Goal: Ask a question: Seek information or help from site administrators or community

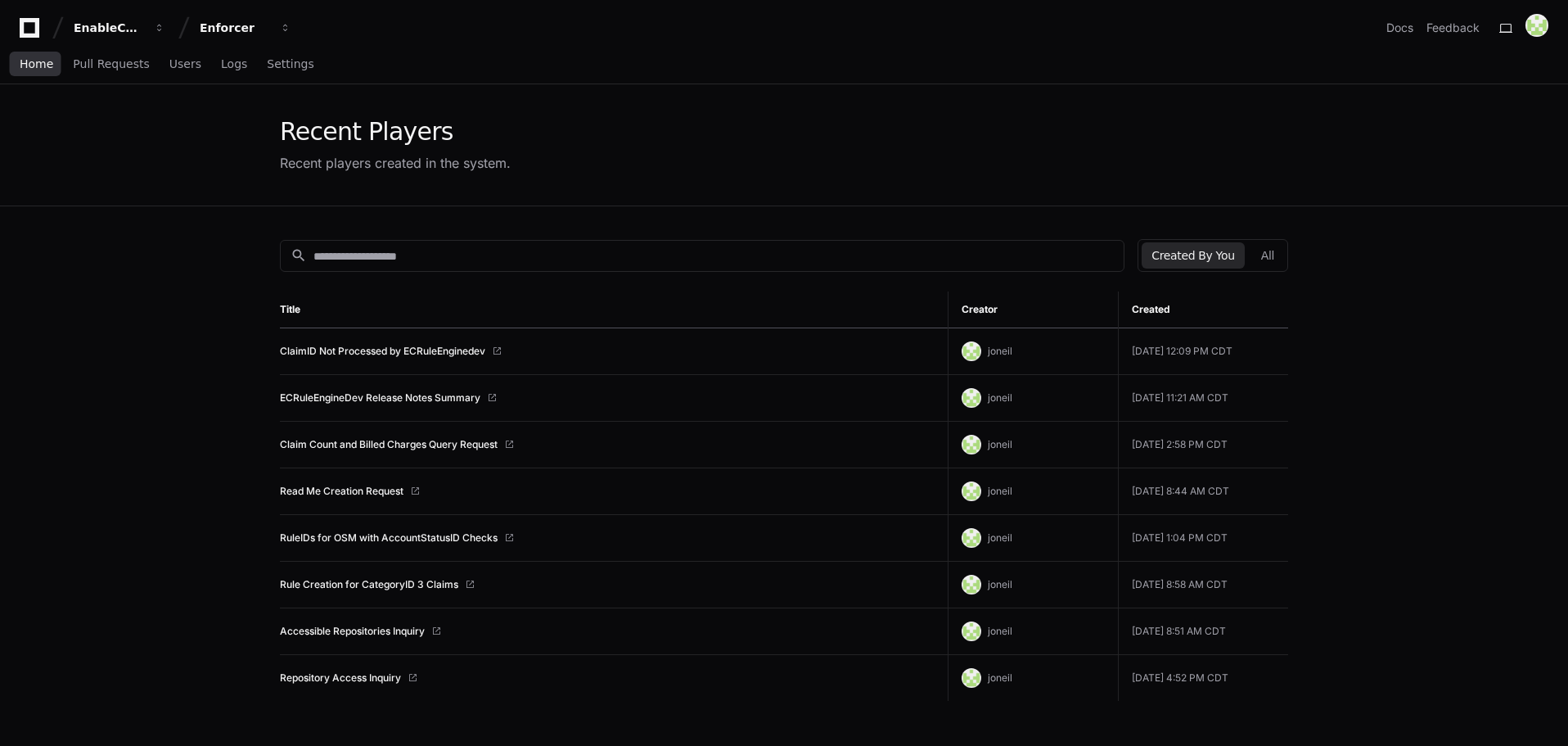
click at [40, 64] on span "Home" at bounding box center [36, 64] width 34 height 10
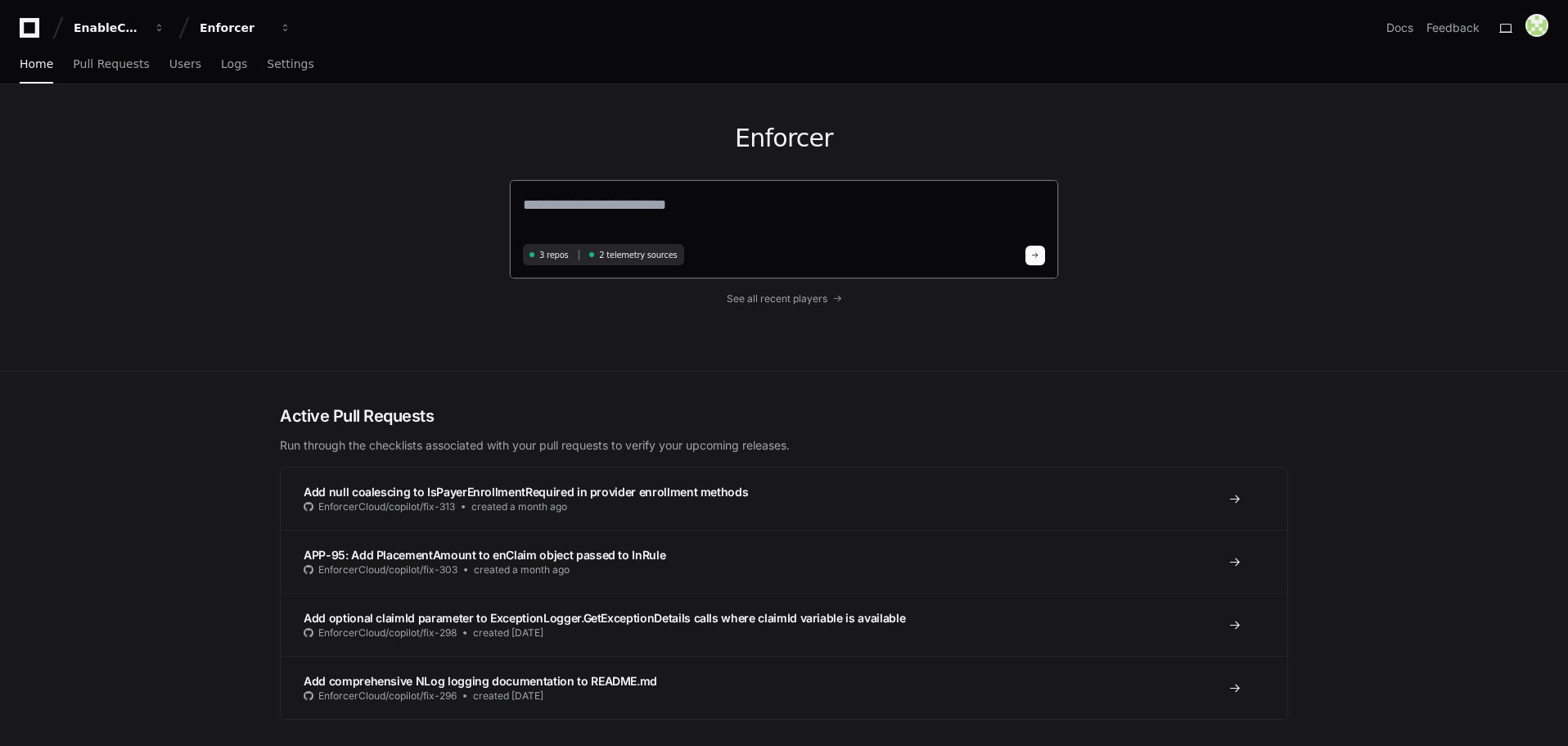
click at [639, 186] on div "3 repos 2 telemetry sources" at bounding box center [784, 229] width 550 height 100
click at [644, 200] on textarea at bounding box center [784, 217] width 522 height 46
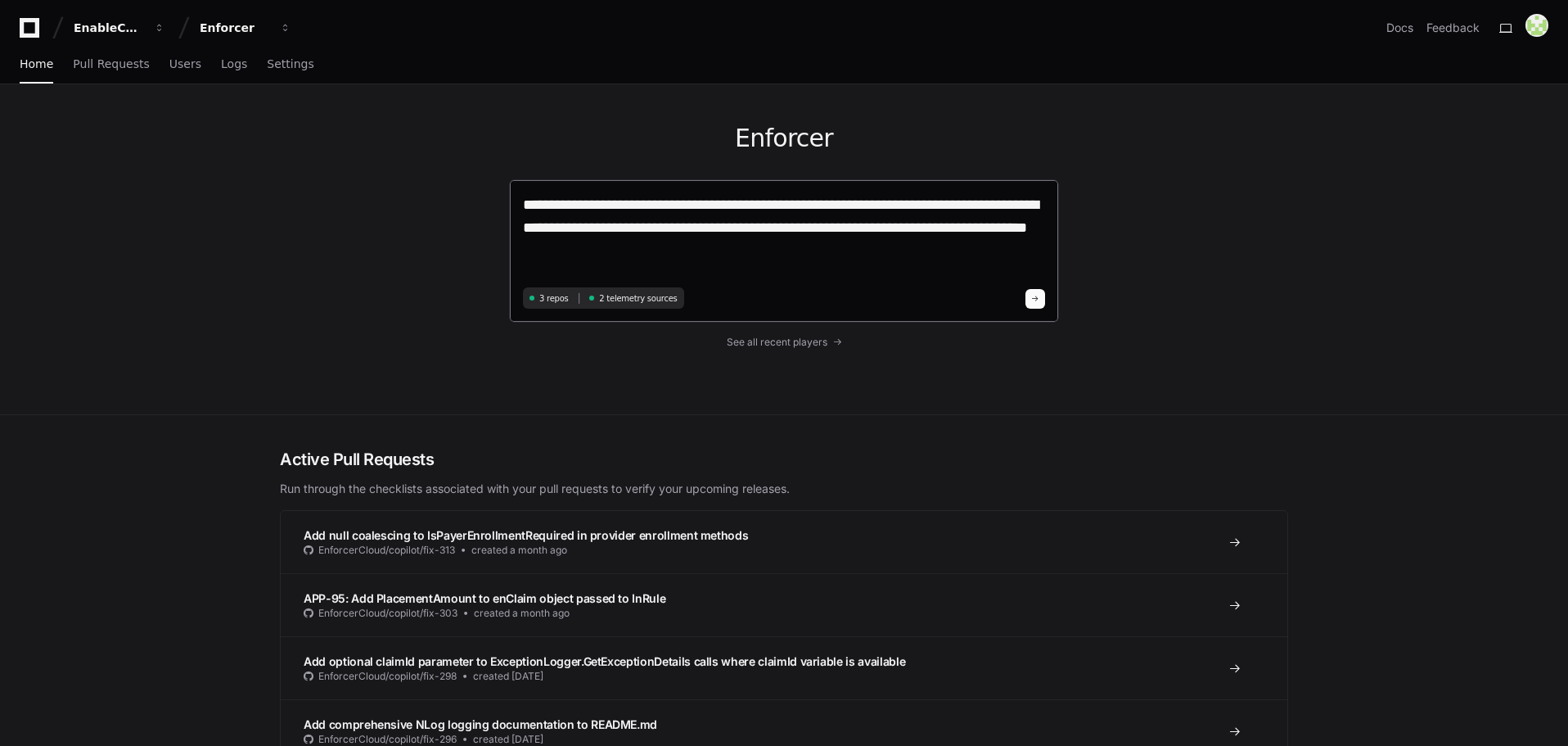
paste textarea "**********"
type textarea "**********"
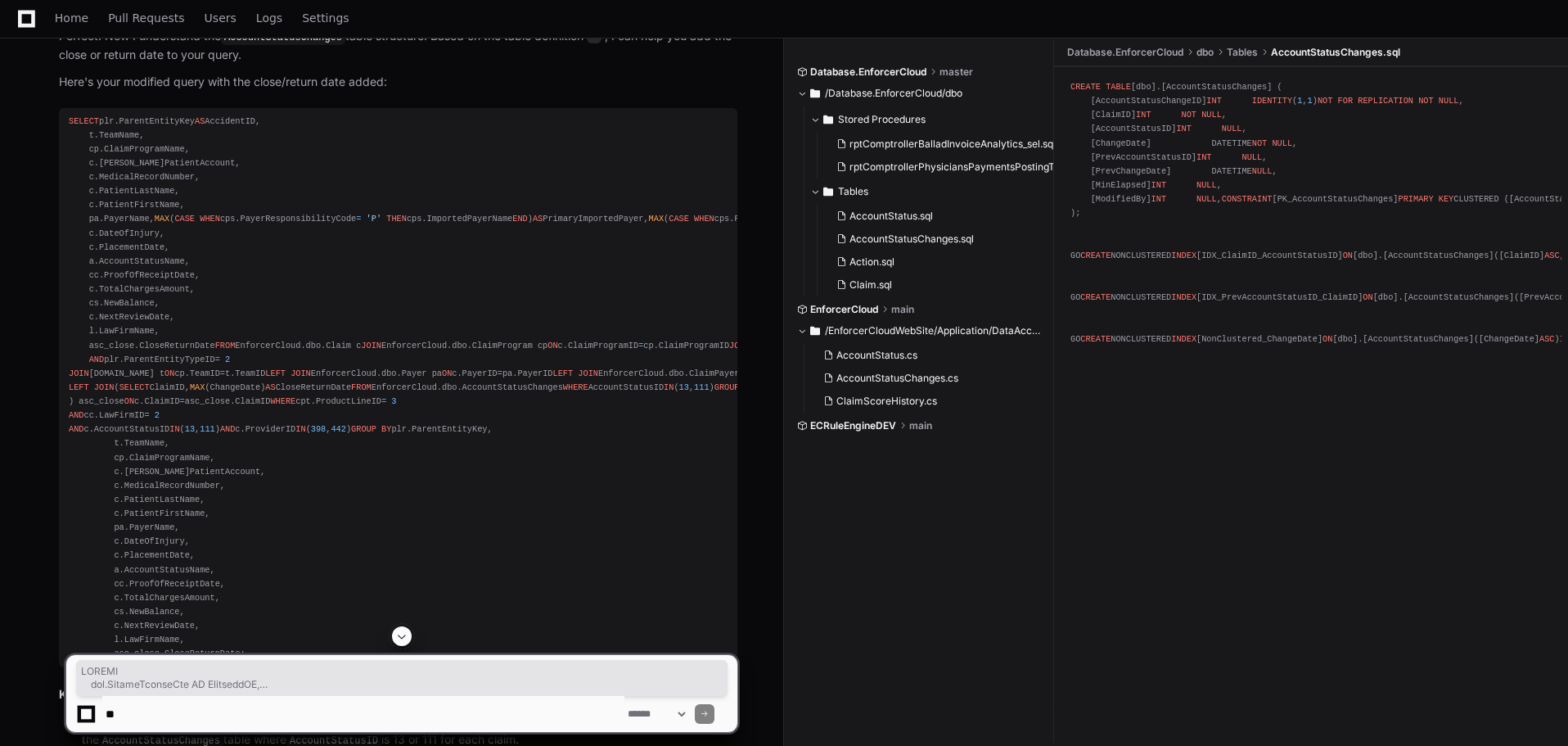
scroll to position [1821, 0]
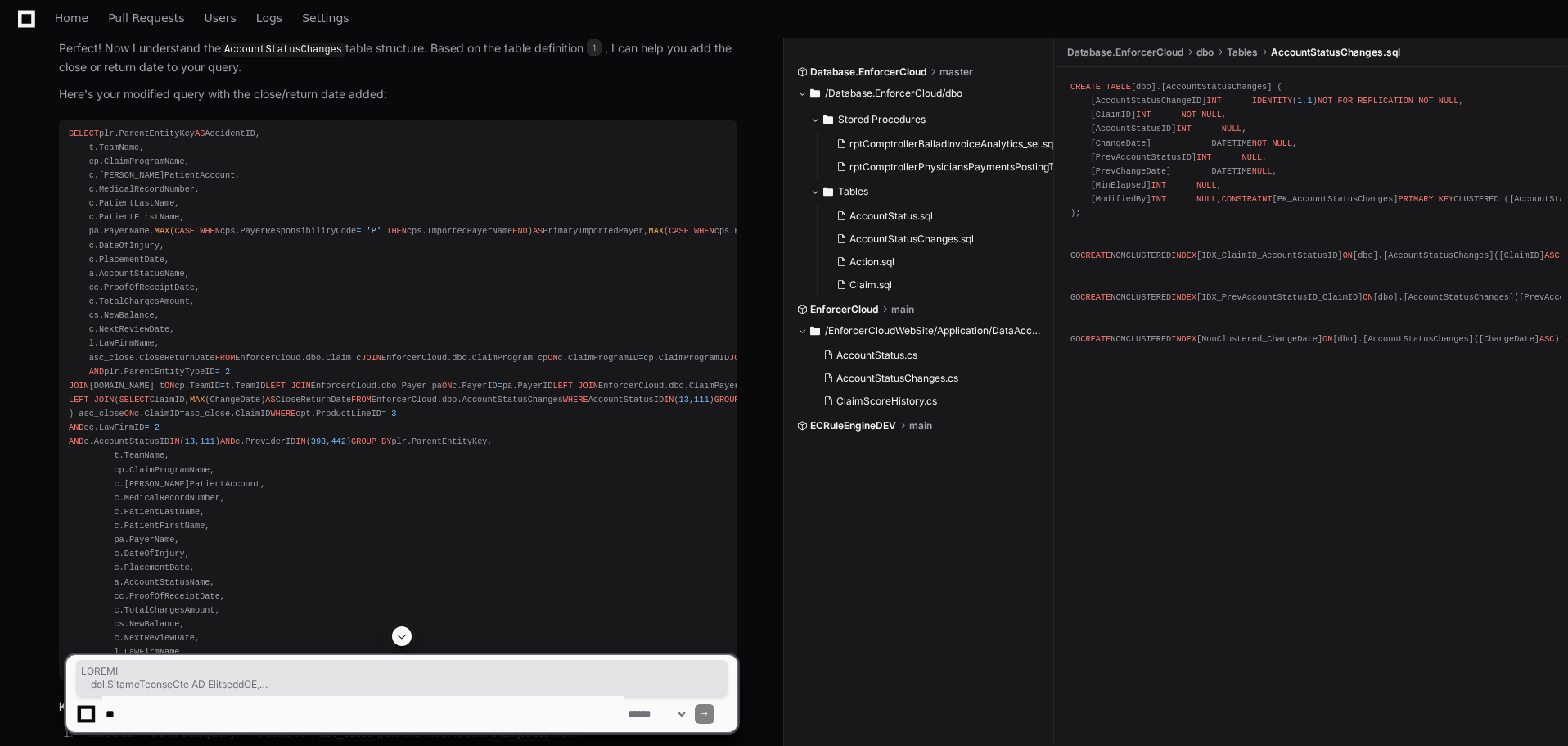
drag, startPoint x: 276, startPoint y: 389, endPoint x: 63, endPoint y: 117, distance: 345.5
click at [63, 117] on article "Perfect! Now I understand the AccountStatusChanges table structure. Based on th…" at bounding box center [398, 473] width 678 height 867
copy div "SELECT plr.ParentEntityKey AS AccidentID, t.TeamName, cp.ClaimProgramName, c.[P…"
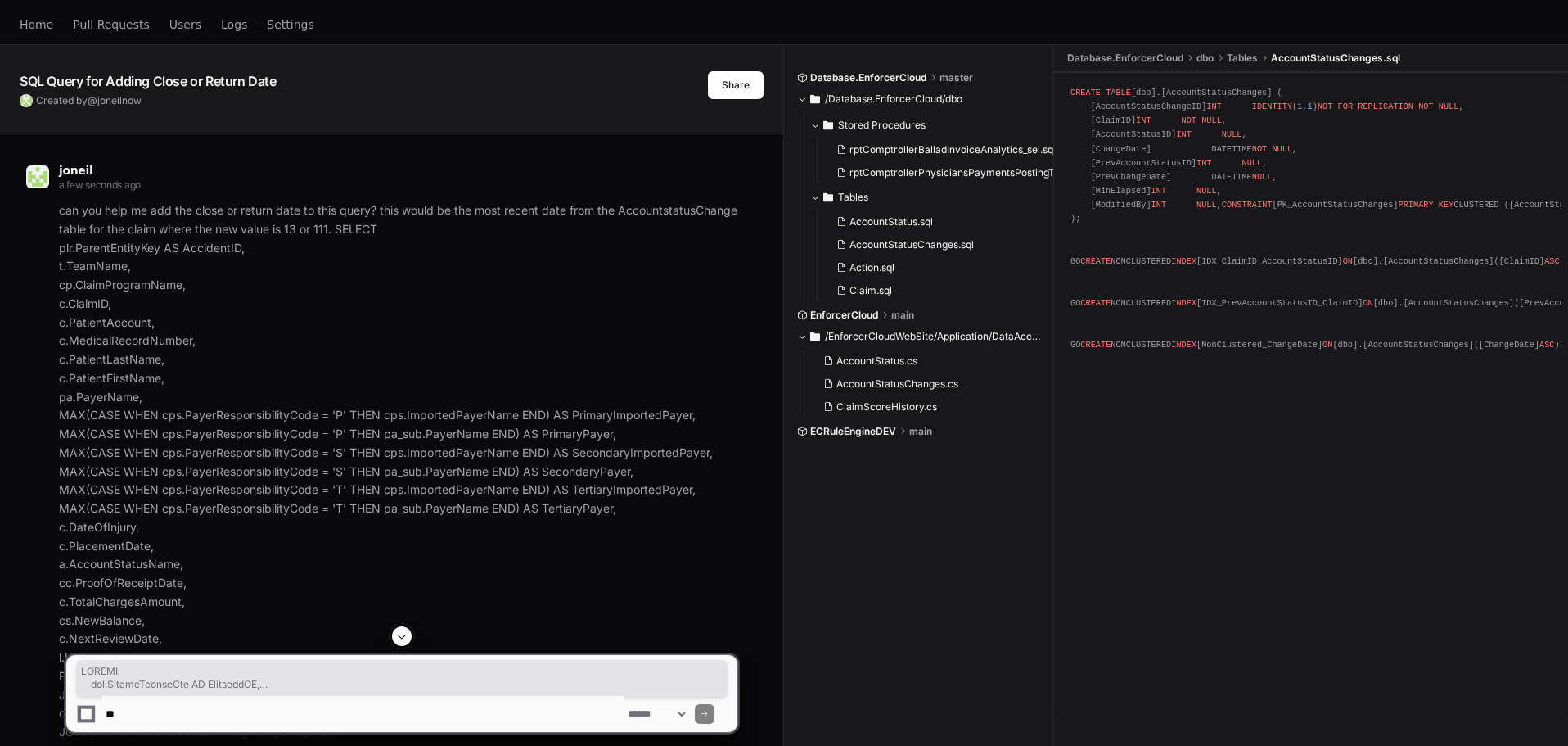
scroll to position [0, 0]
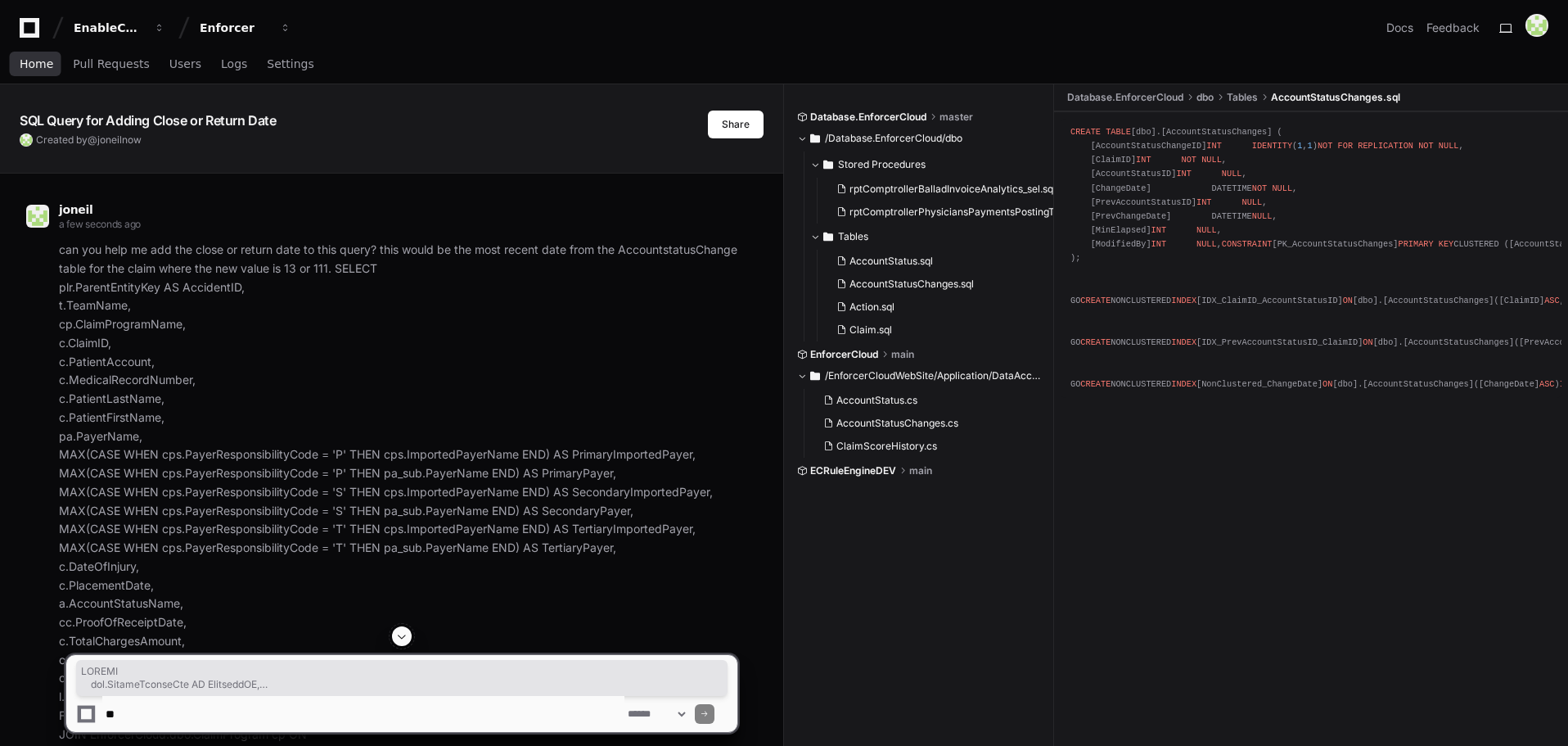
click at [44, 66] on span "Home" at bounding box center [36, 64] width 34 height 10
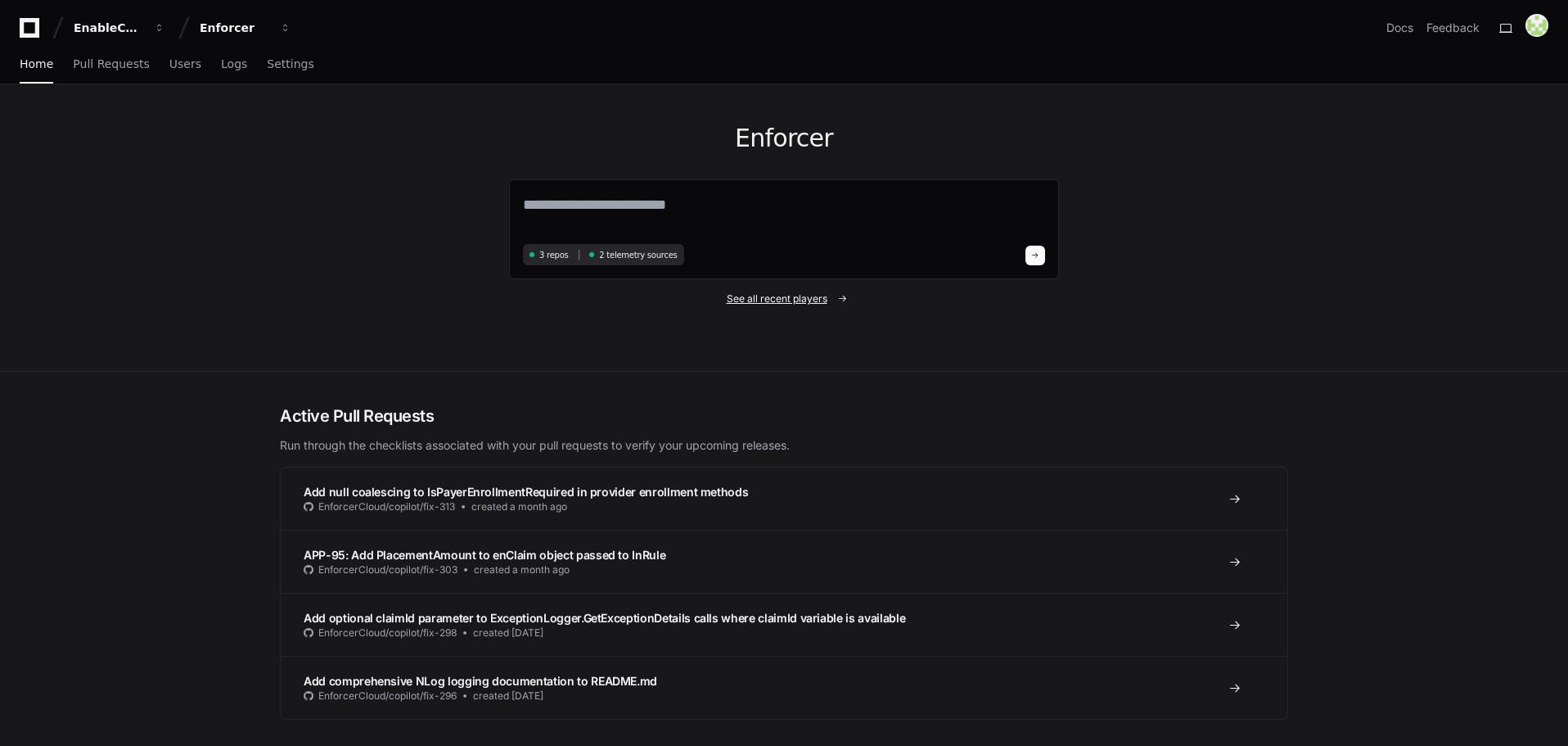
click at [770, 297] on span "See all recent players" at bounding box center [777, 299] width 100 height 13
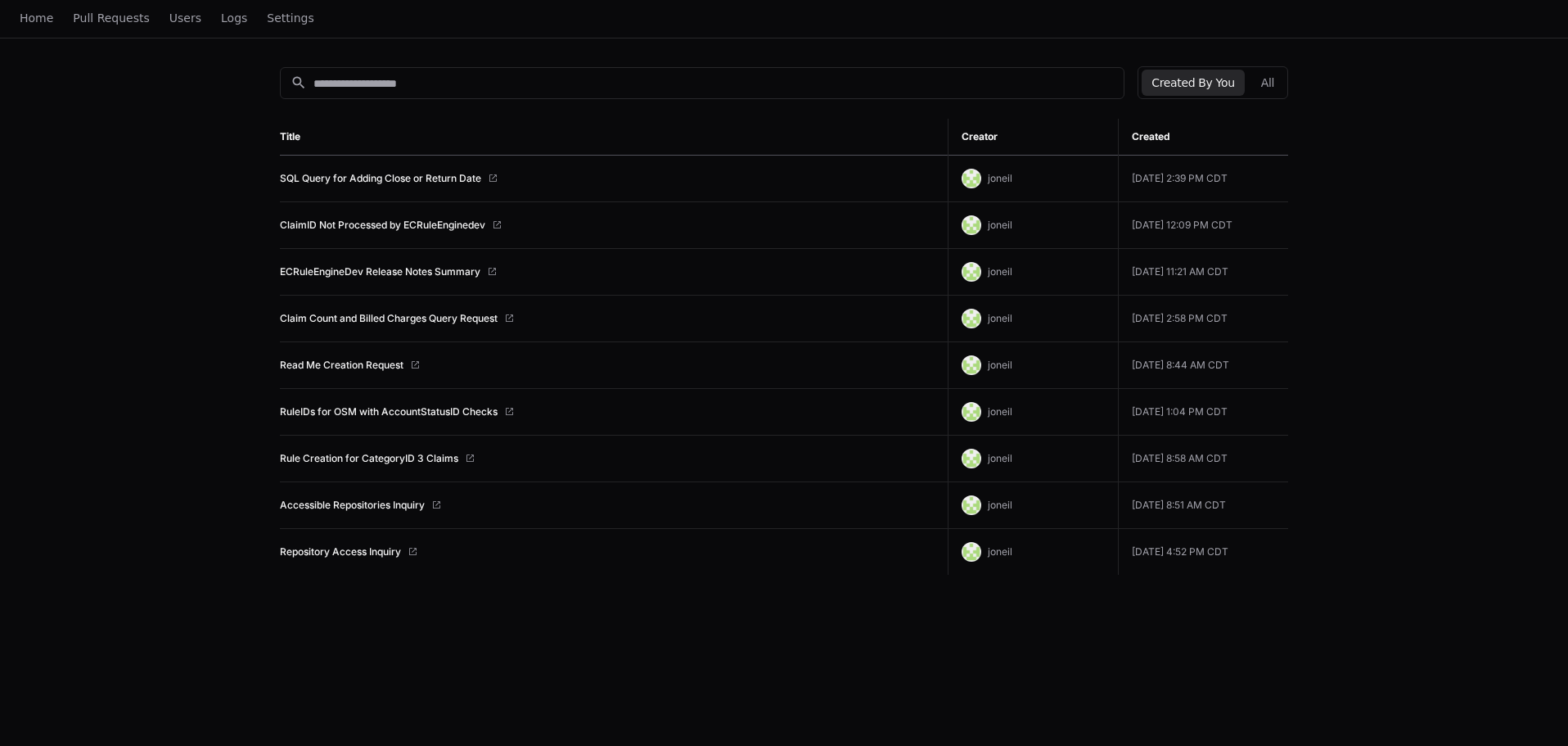
scroll to position [207, 0]
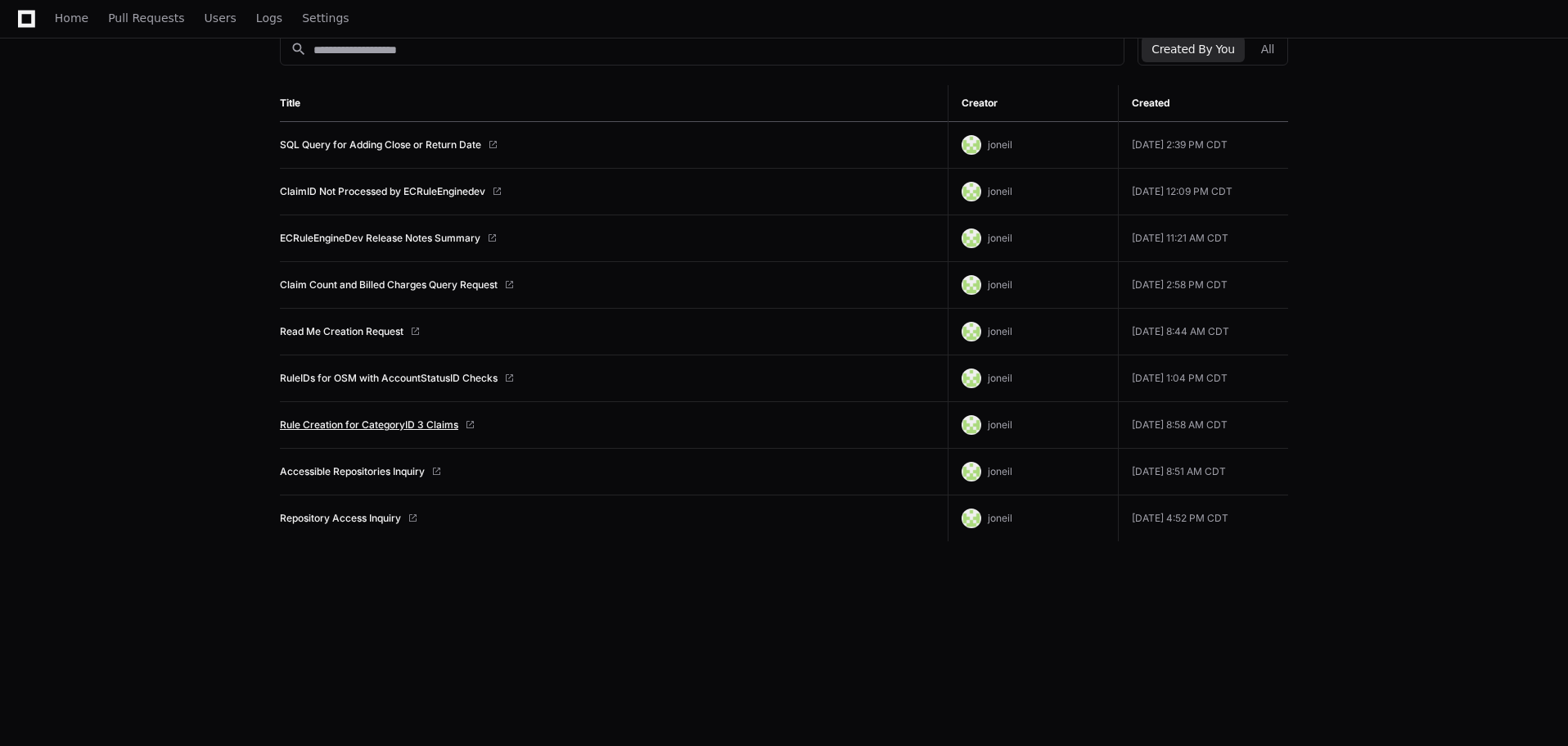
click at [371, 422] on link "Rule Creation for CategoryID 3 Claims" at bounding box center [369, 425] width 179 height 13
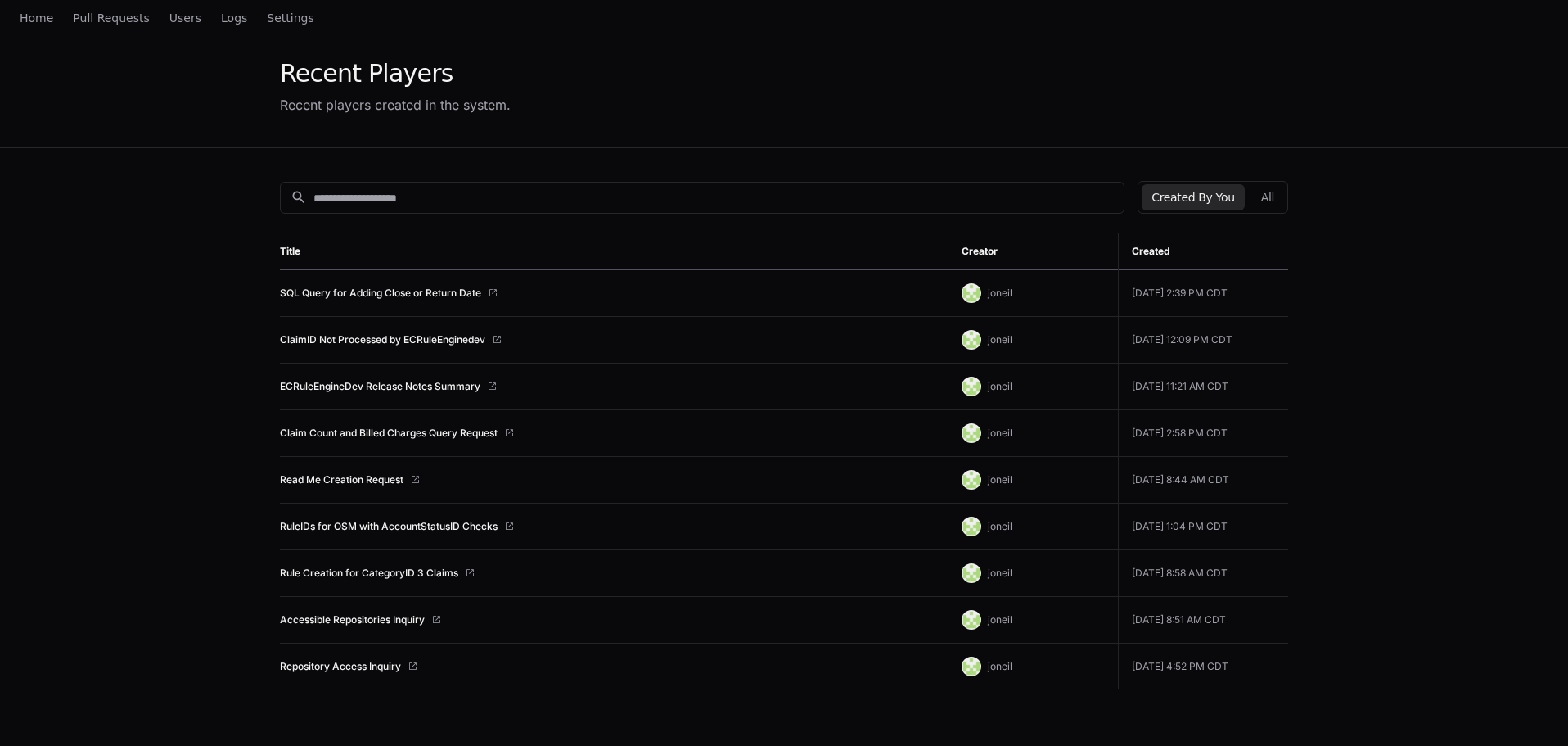
scroll to position [0, 0]
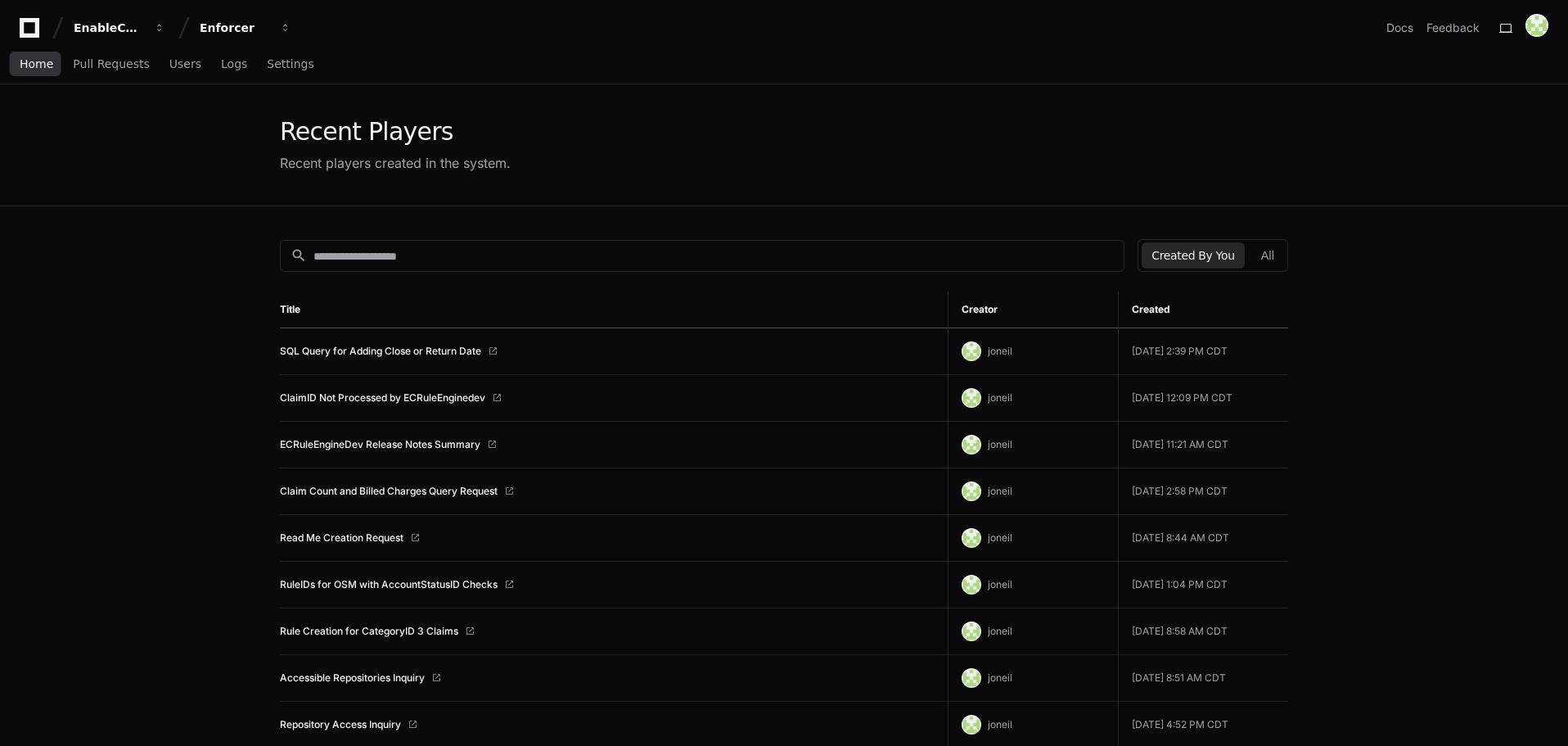
click at [36, 73] on link "Home" at bounding box center [36, 65] width 34 height 38
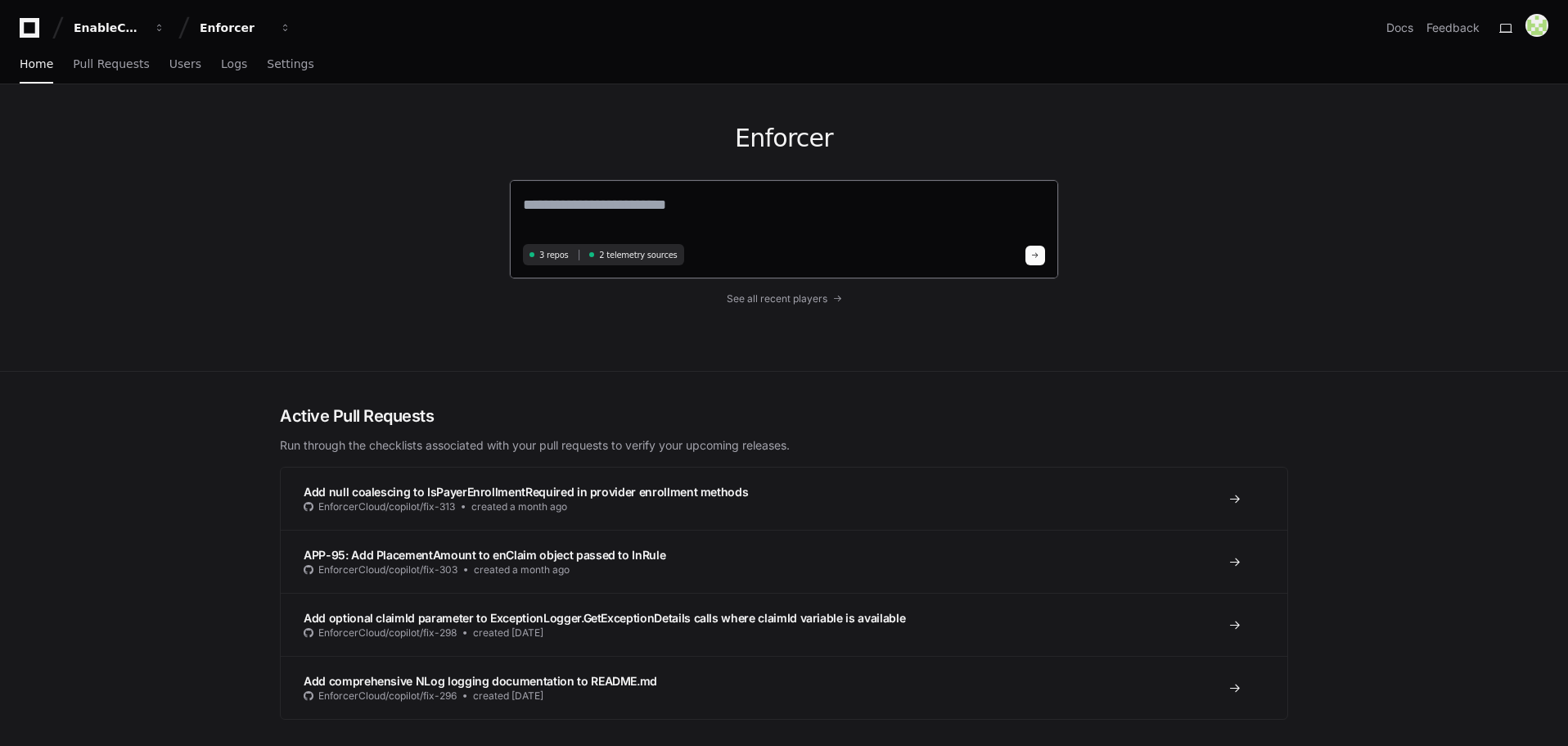
click at [623, 199] on textarea at bounding box center [784, 217] width 522 height 46
paste textarea "**********"
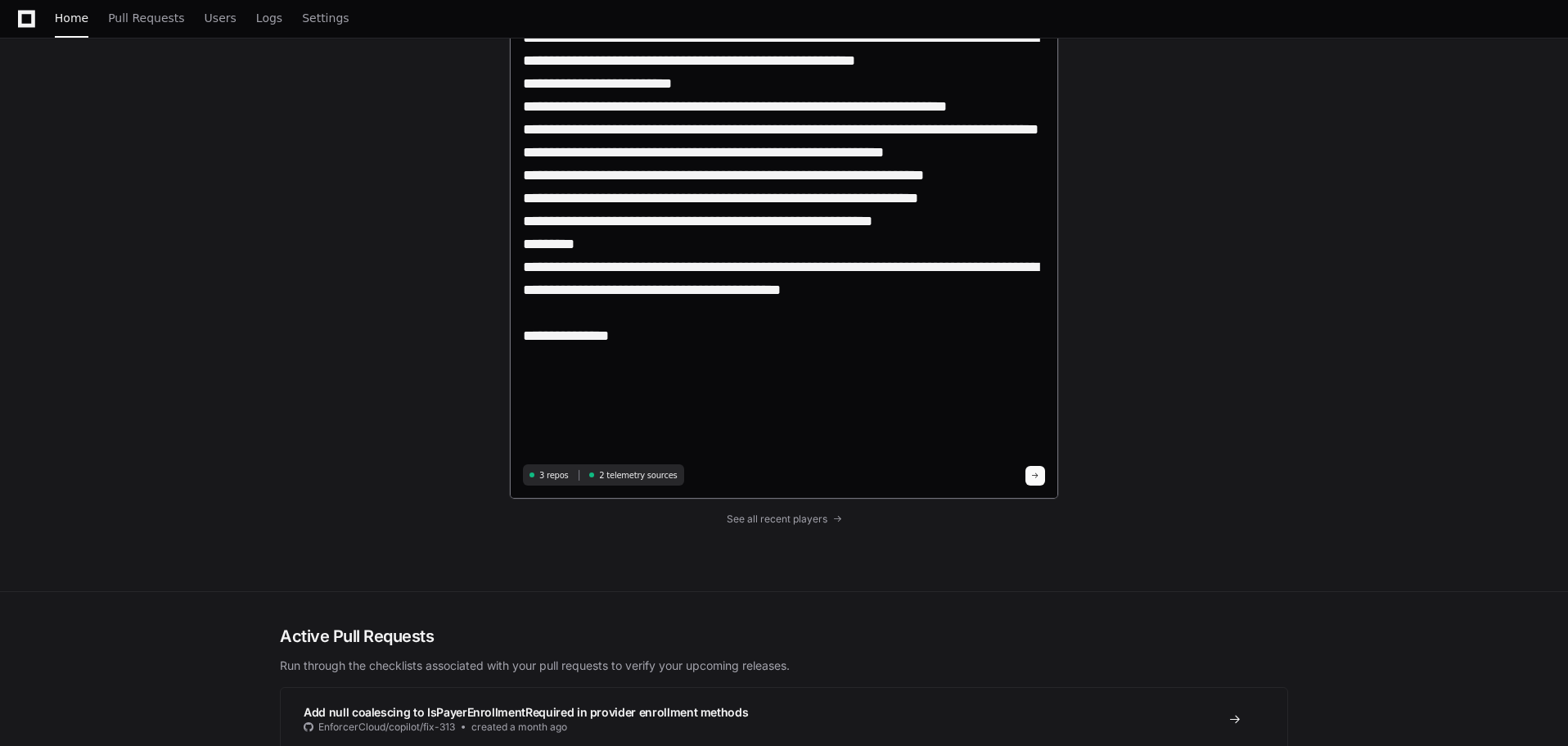
scroll to position [2301, 0]
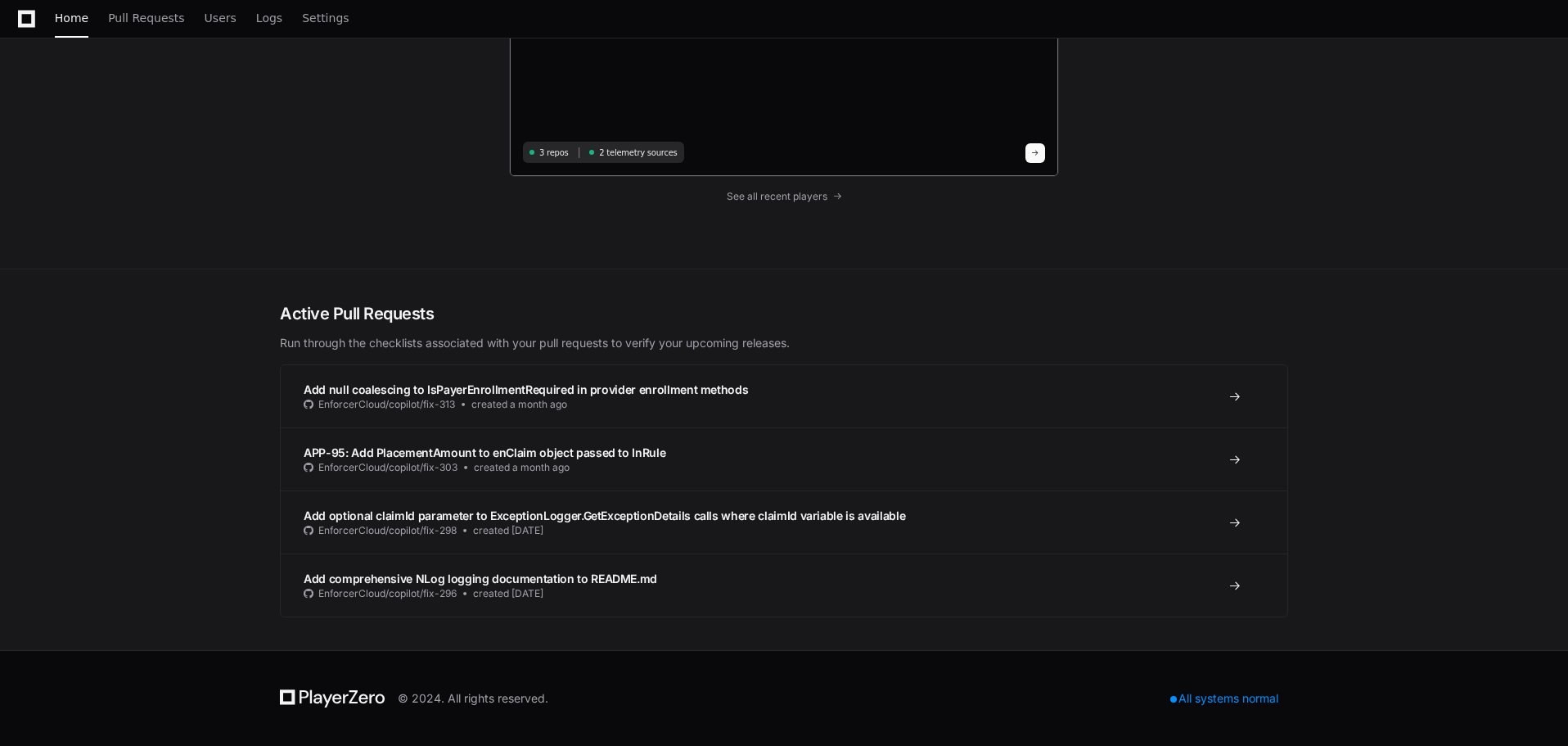
paste textarea "**********"
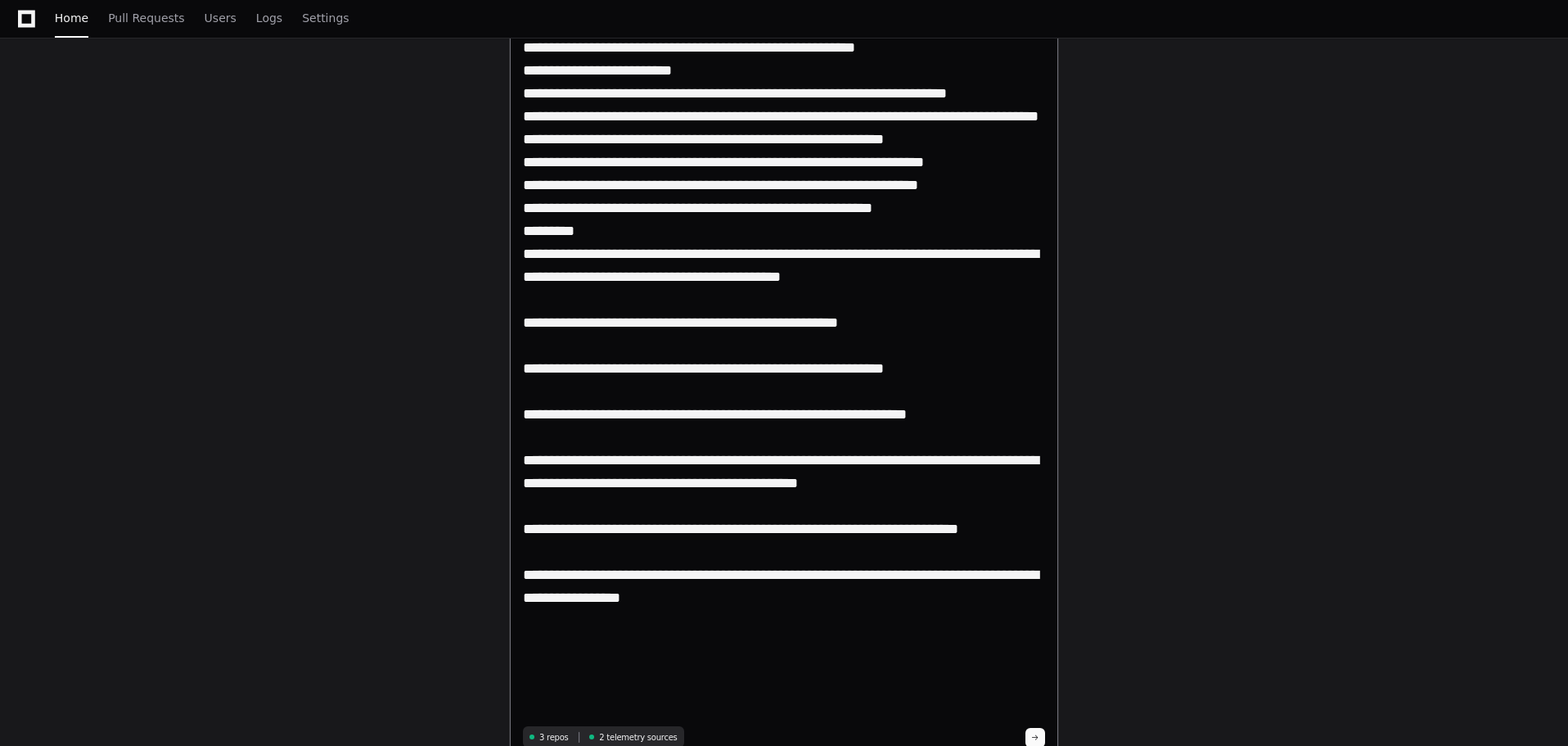
scroll to position [2576, 0]
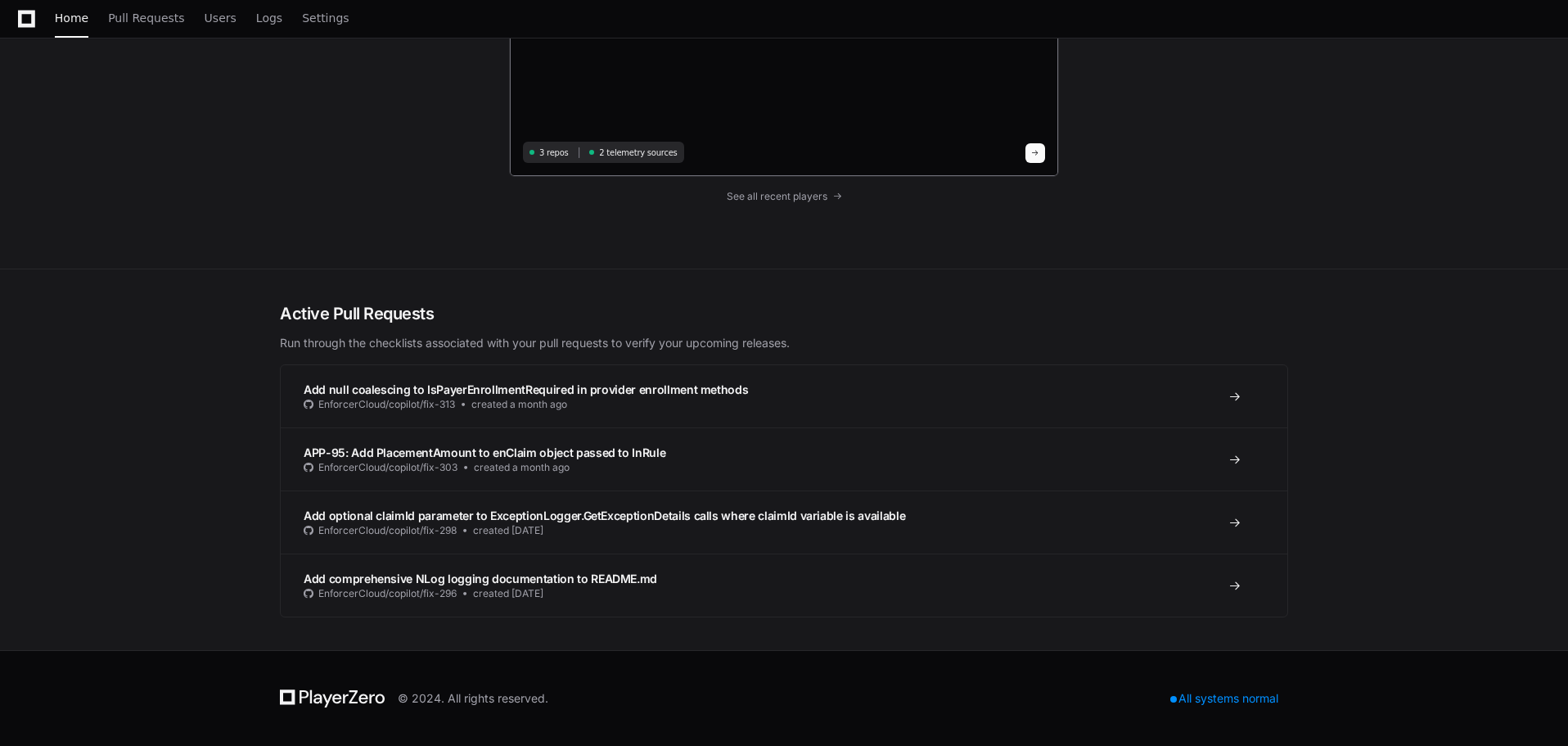
type textarea "**********"
click at [1035, 152] on span at bounding box center [1035, 153] width 8 height 8
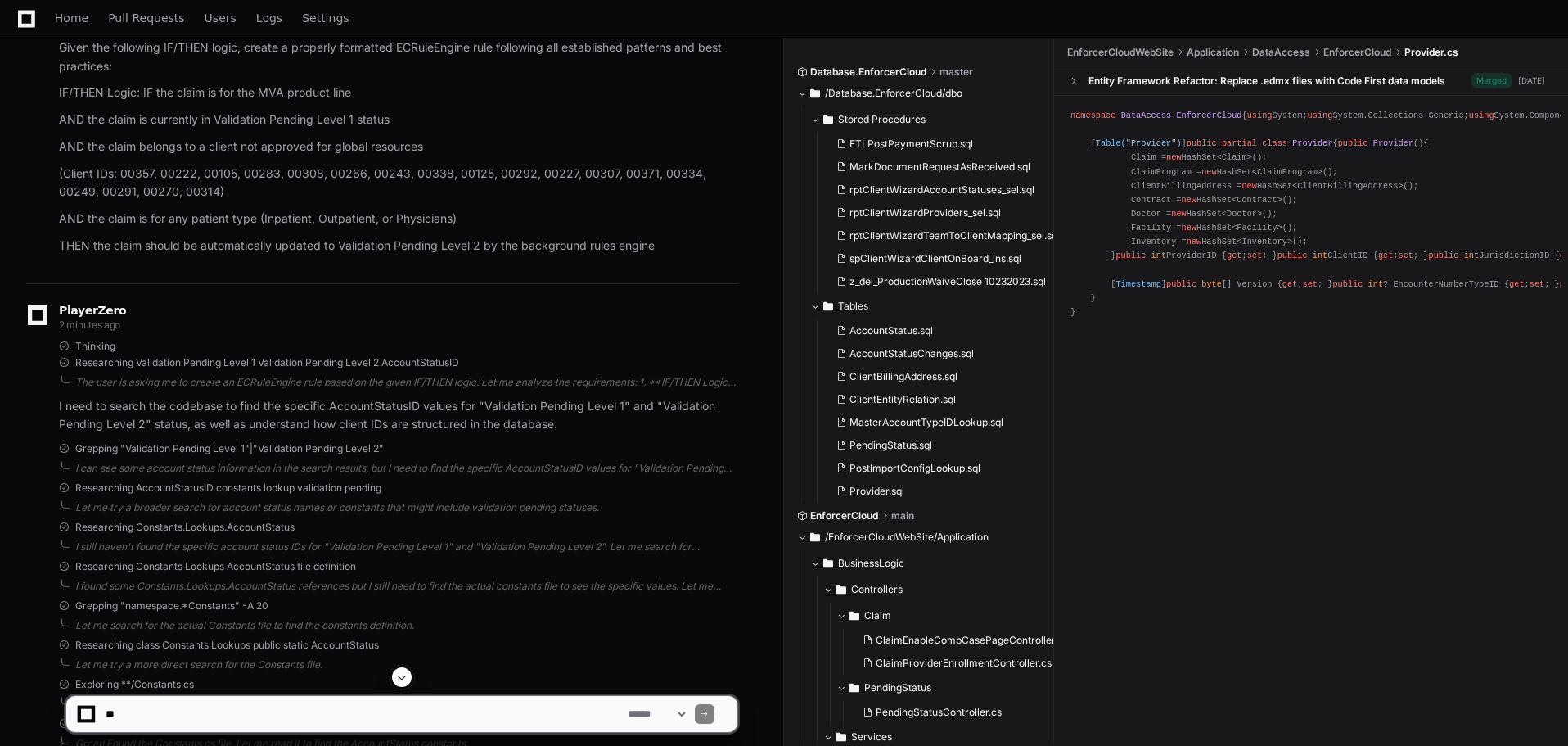
scroll to position [2119, 0]
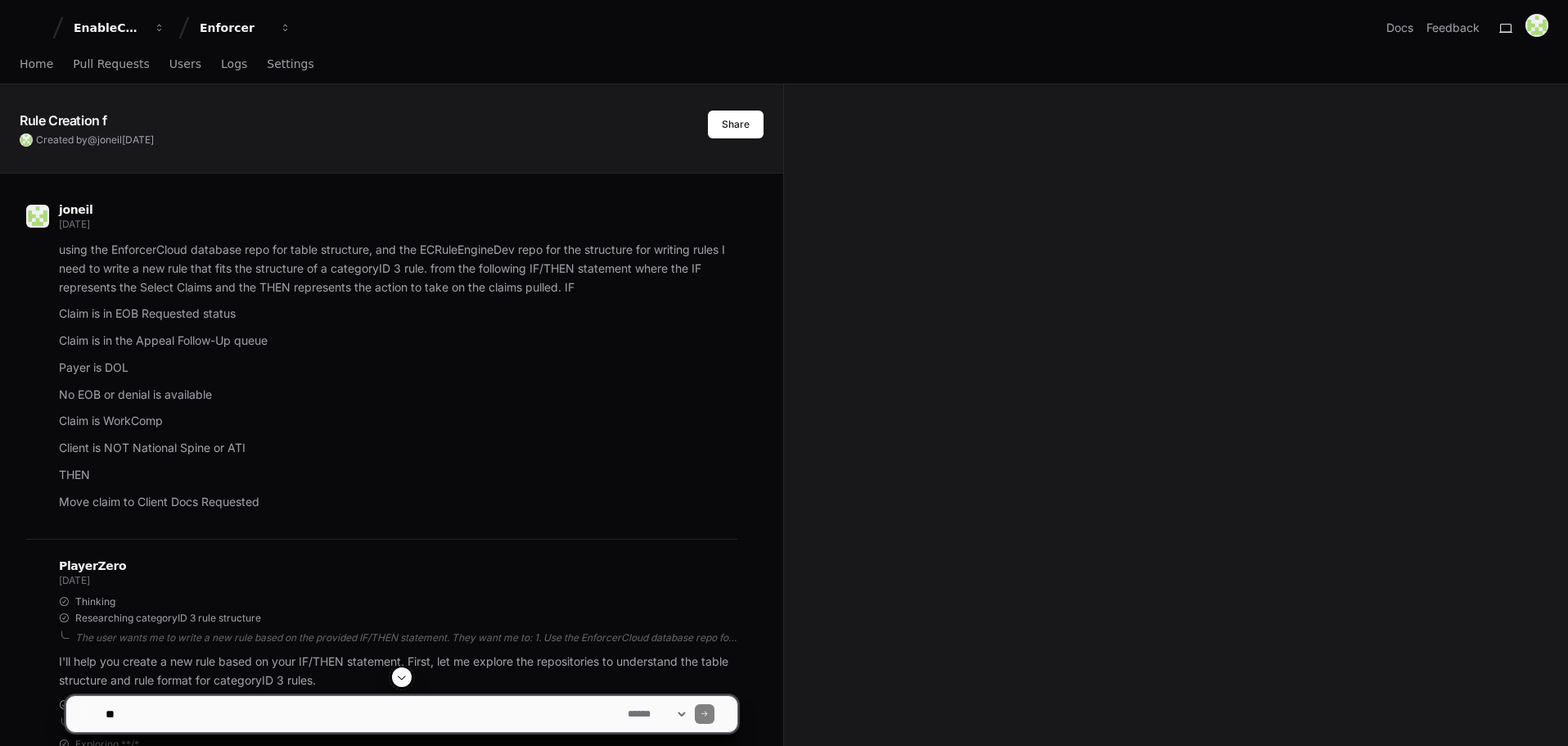
scroll to position [137, 0]
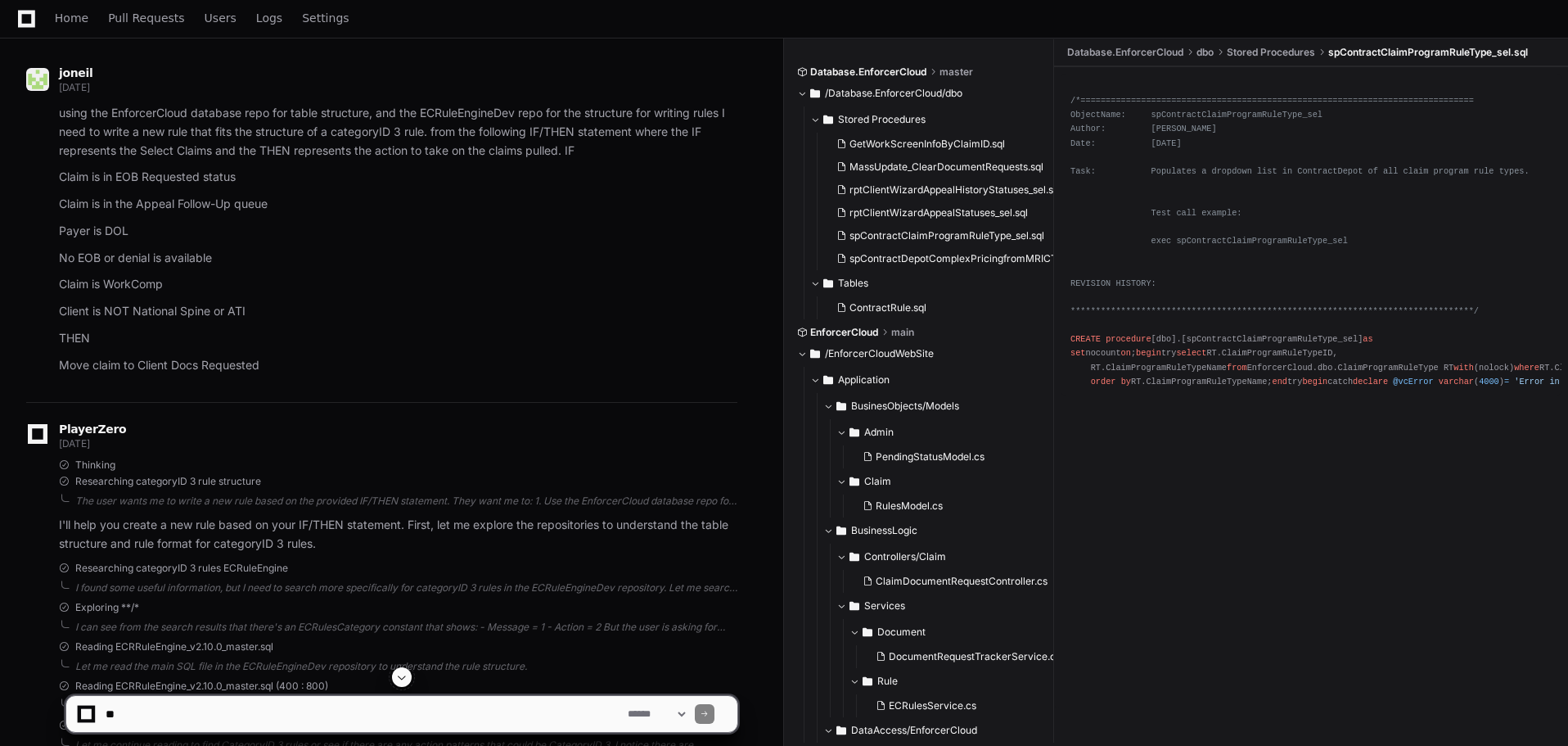
click at [406, 673] on span at bounding box center [402, 677] width 13 height 13
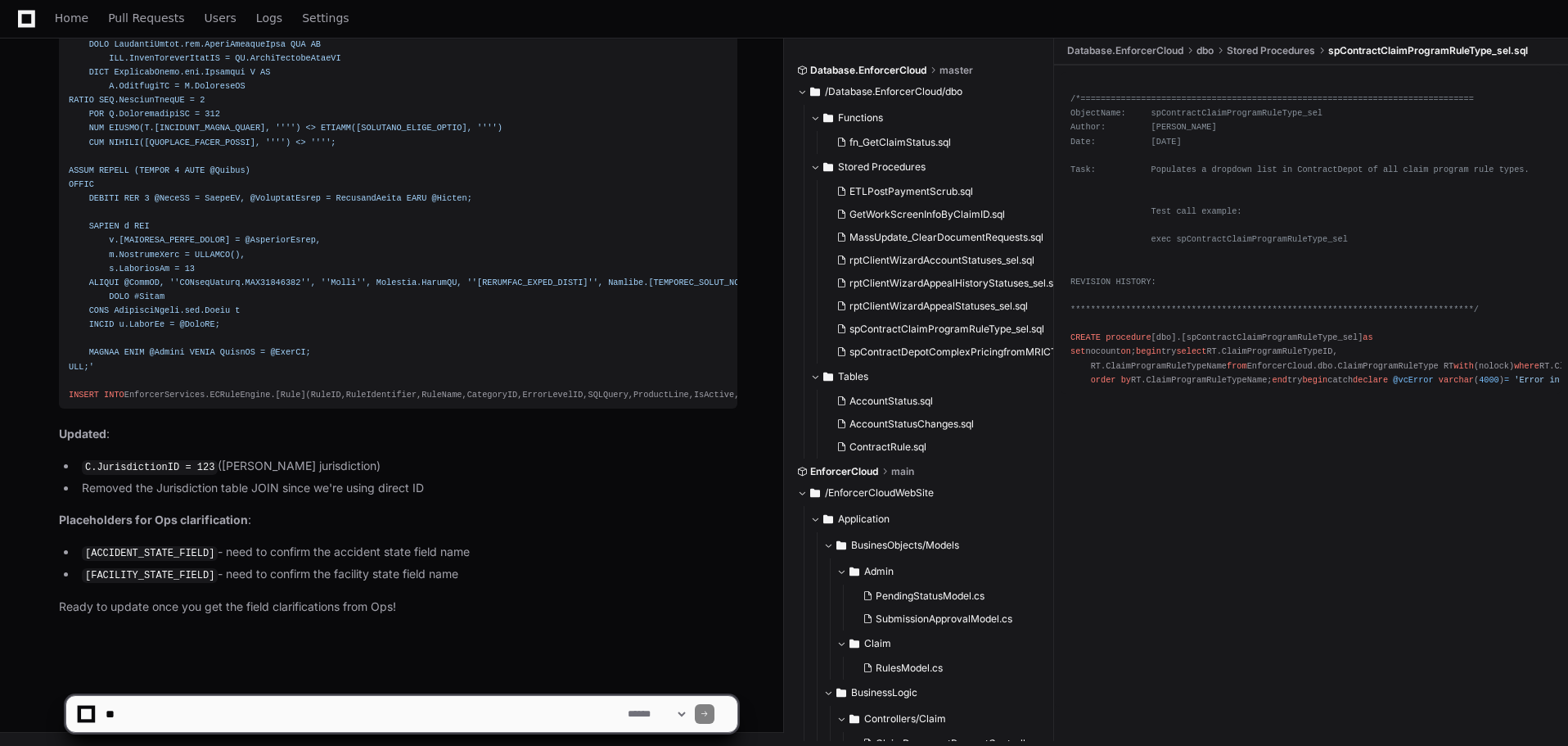
scroll to position [69338, 0]
click at [260, 716] on textarea at bounding box center [363, 714] width 522 height 36
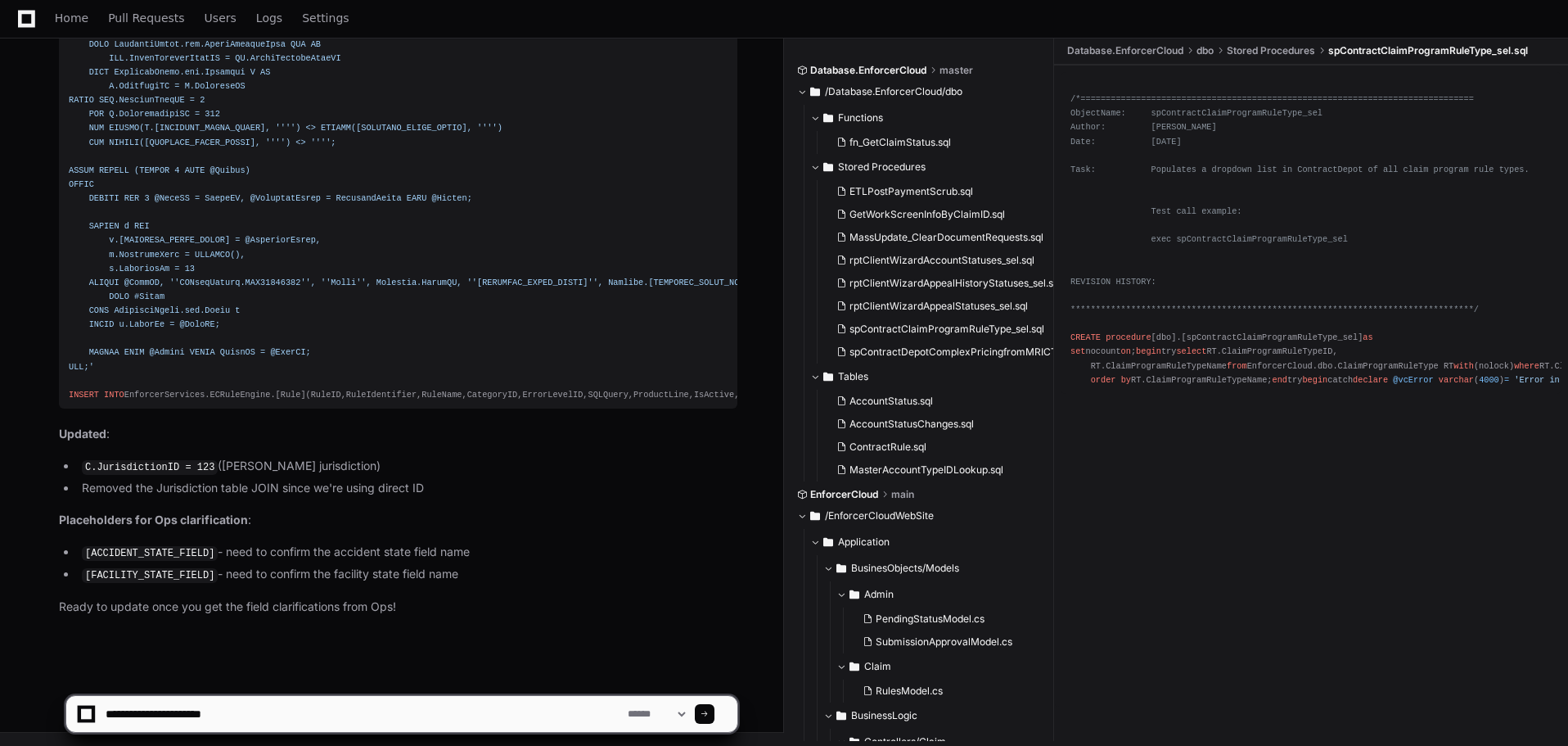
click at [342, 711] on textarea at bounding box center [363, 714] width 522 height 36
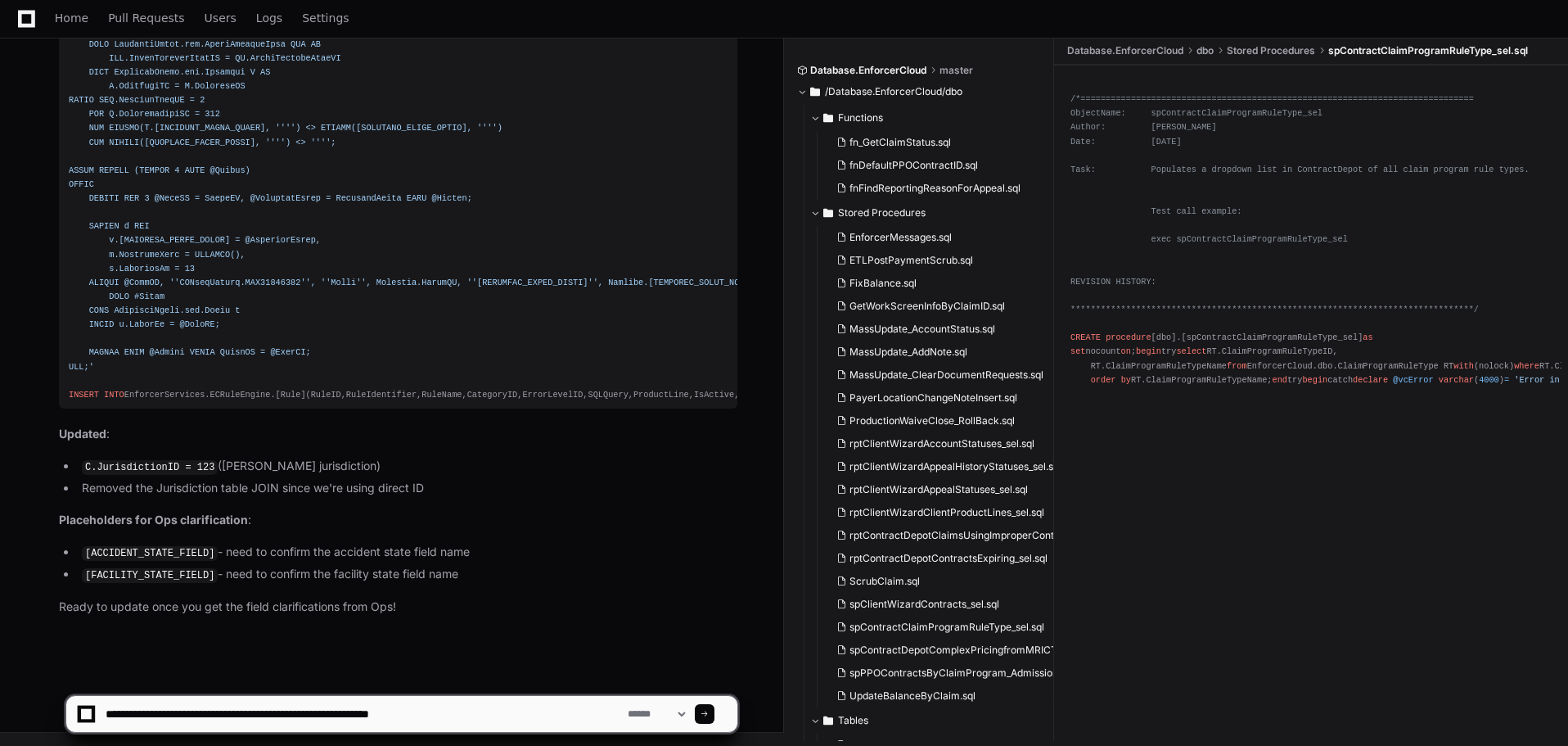
click at [379, 716] on textarea at bounding box center [363, 714] width 522 height 36
click at [386, 712] on textarea at bounding box center [363, 714] width 522 height 36
click at [487, 715] on textarea at bounding box center [363, 714] width 522 height 36
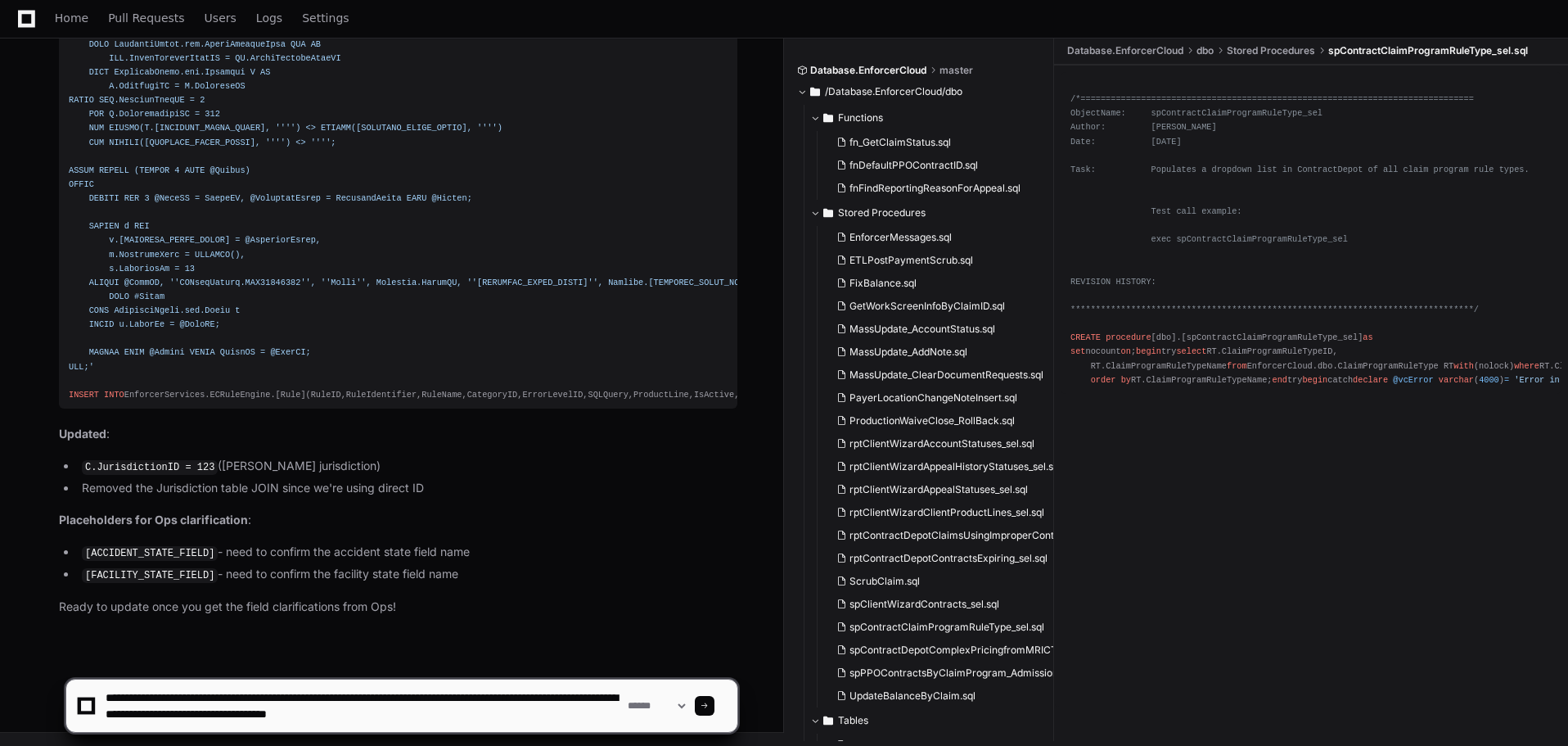
type textarea "**********"
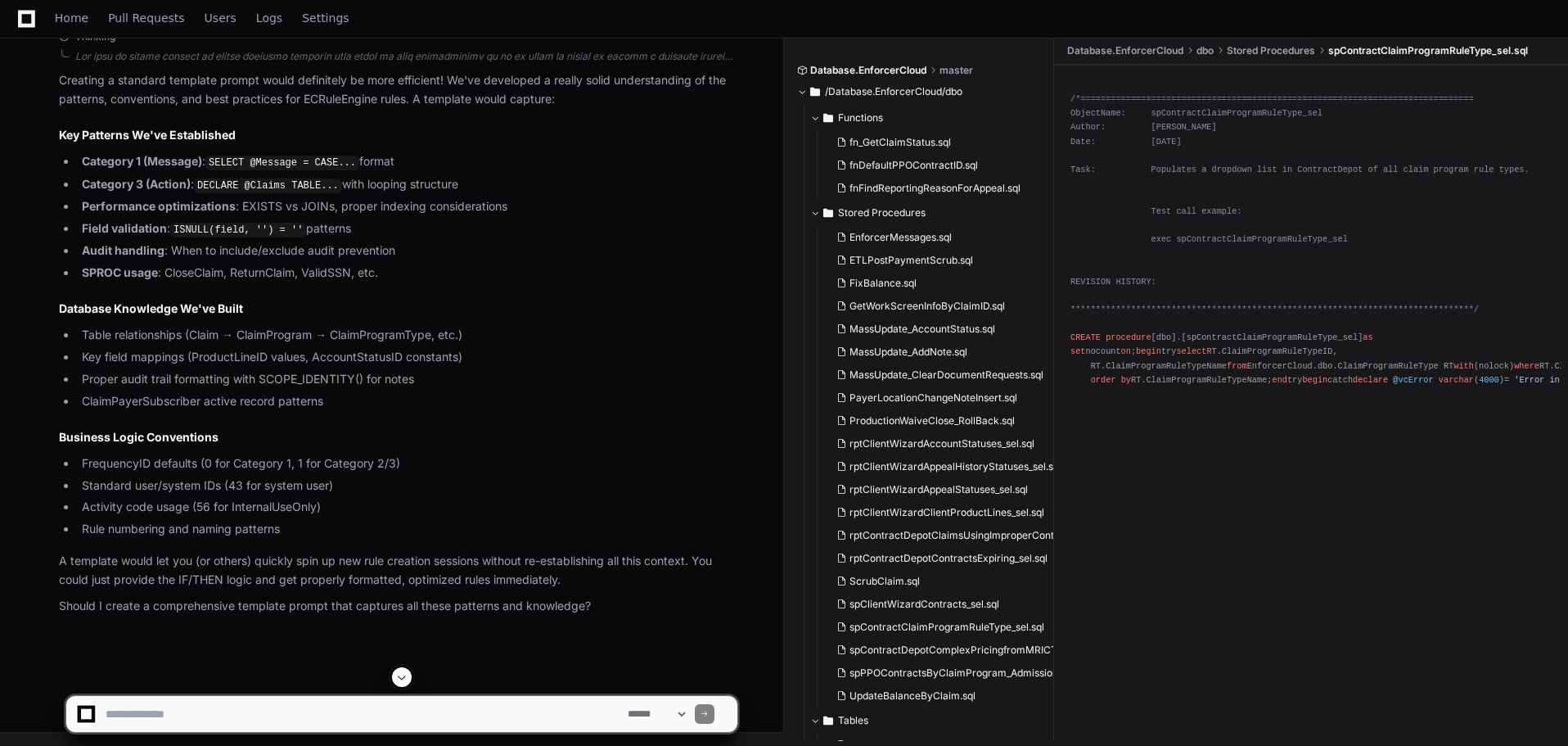
scroll to position [70103, 0]
click at [263, 702] on textarea at bounding box center [363, 714] width 522 height 36
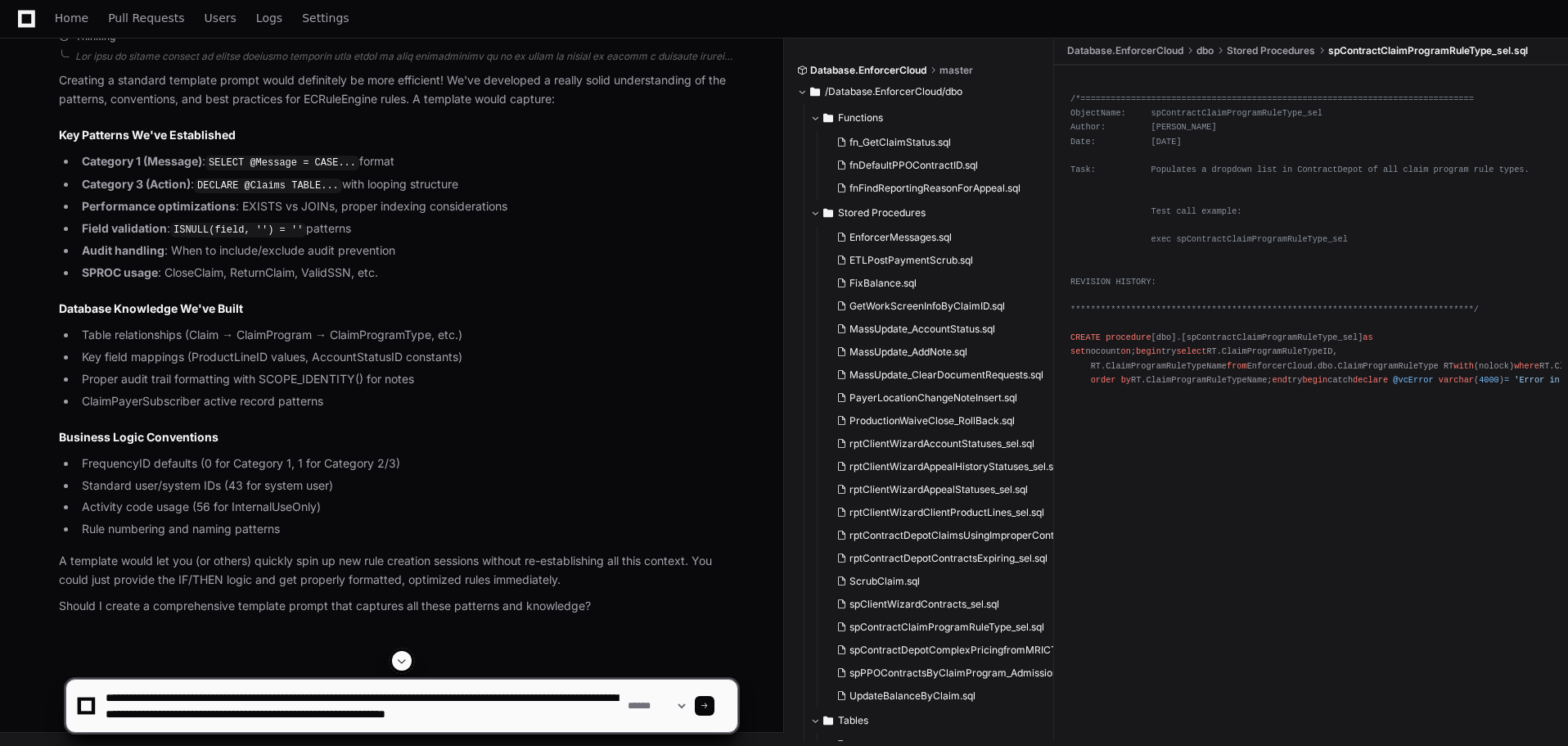
scroll to position [5, 0]
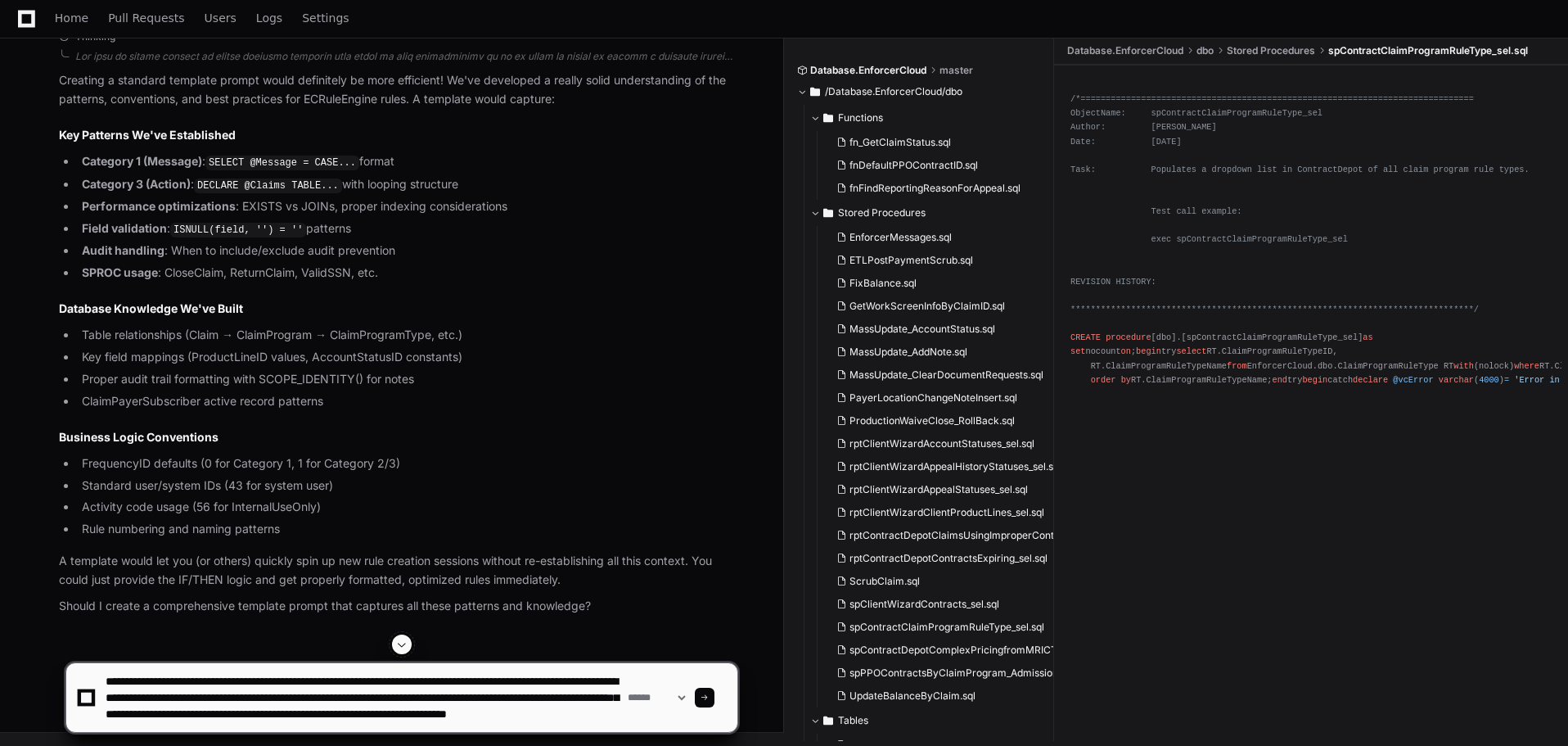
type textarea "**********"
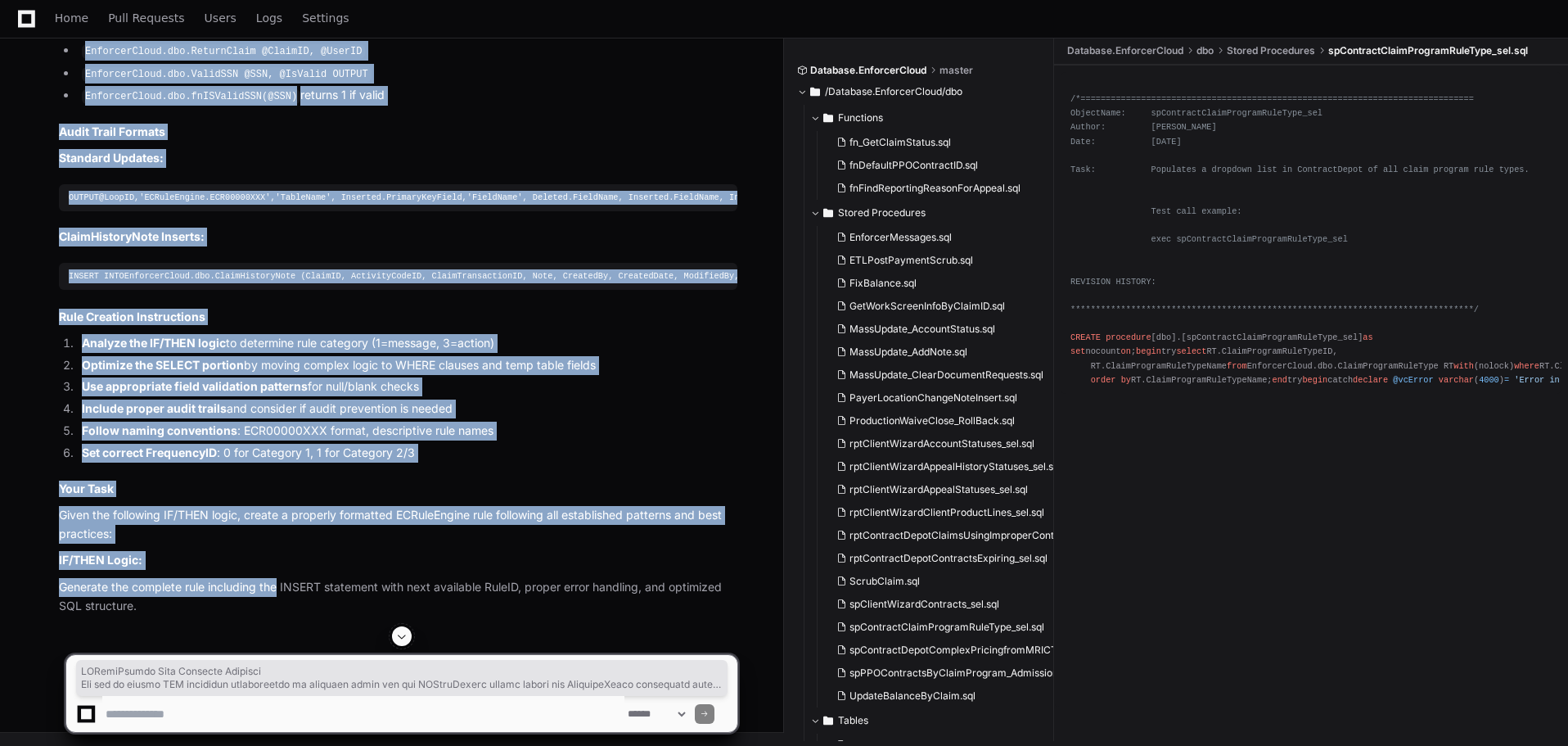
scroll to position [72302, 0]
drag, startPoint x: 60, startPoint y: 352, endPoint x: 281, endPoint y: 566, distance: 307.6
copy article "ECRuleEngine Rule Creation Template You are an expert SQL developer specializin…"
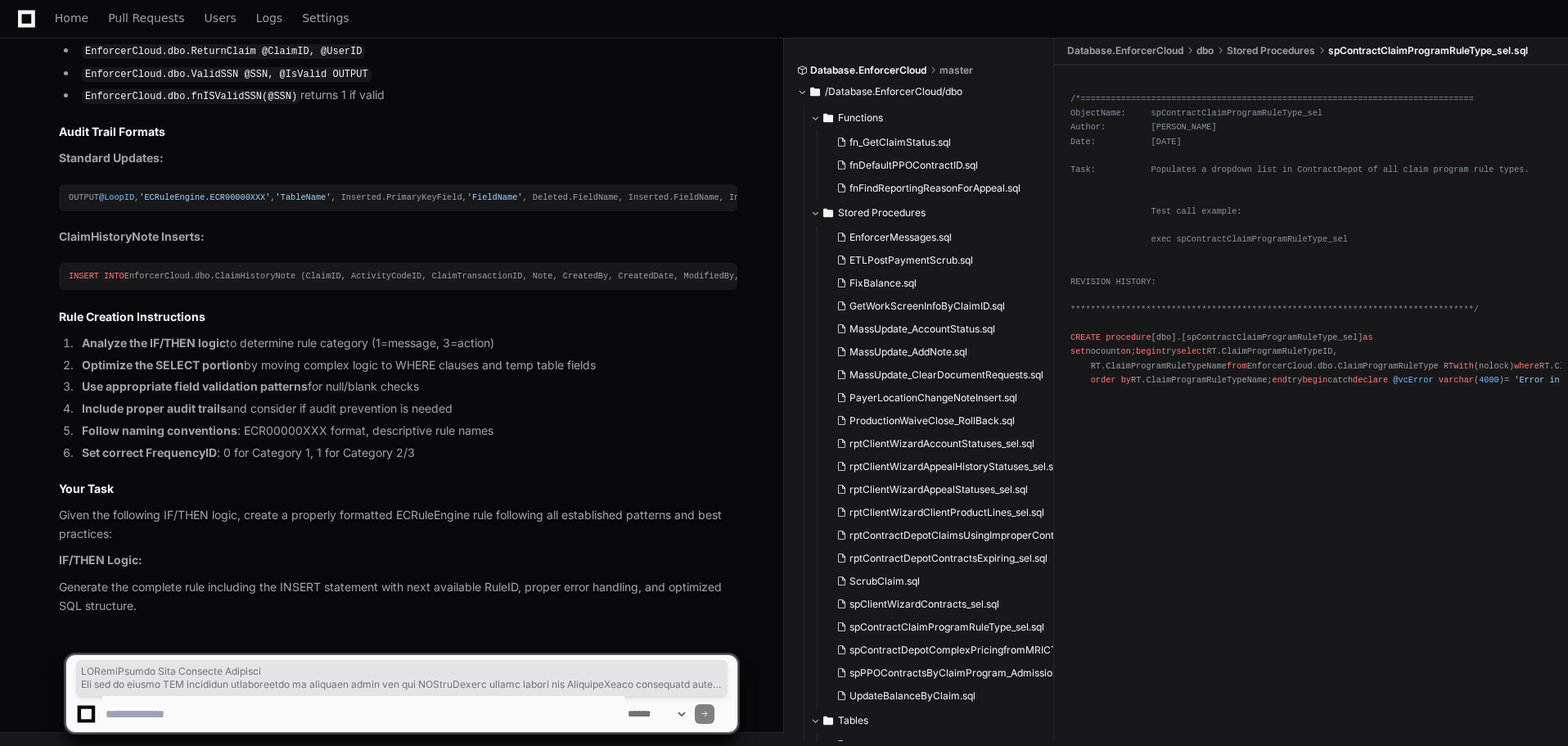
click at [235, 607] on p "Generate the complete rule including the INSERT statement with next available R…" at bounding box center [398, 597] width 678 height 38
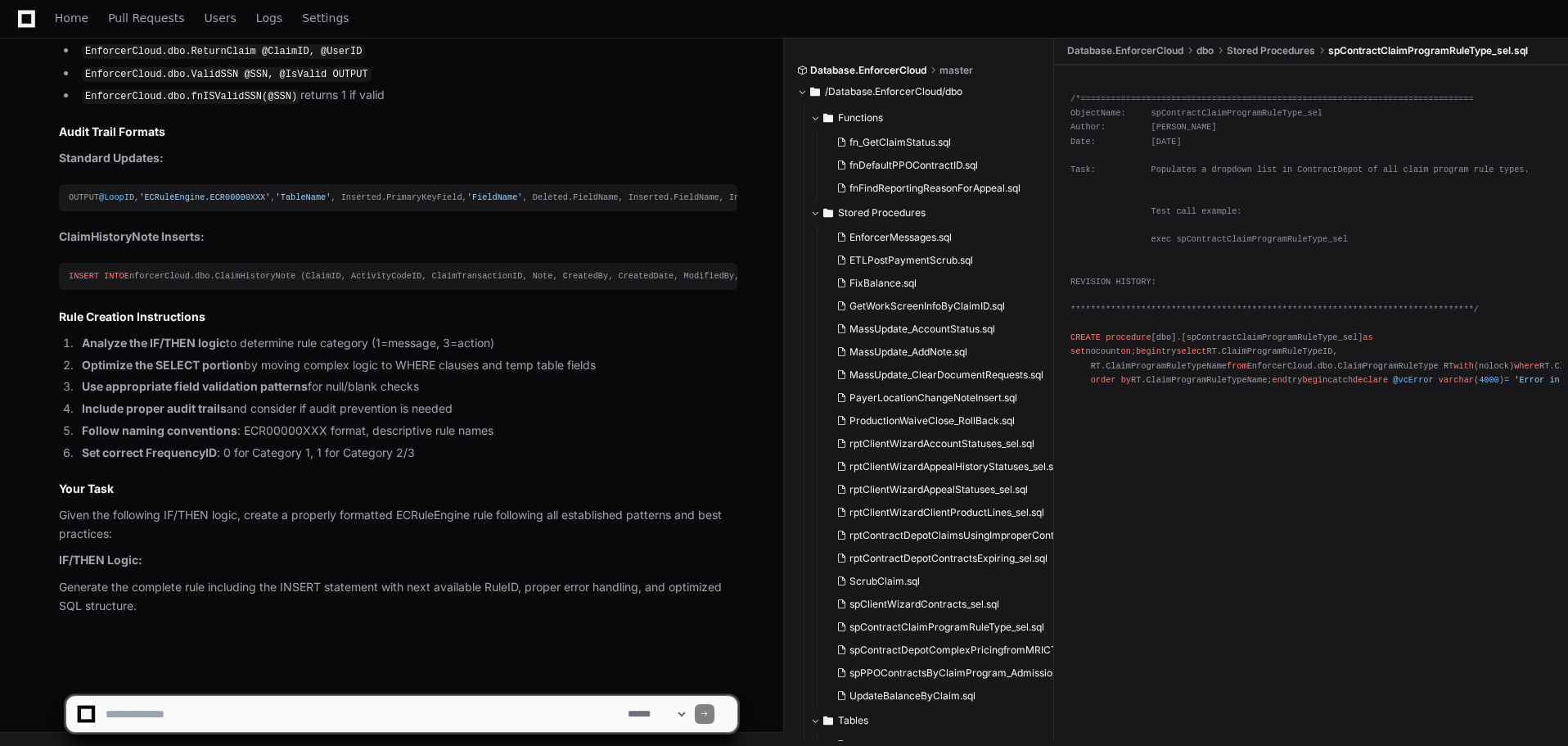
click at [172, 717] on textarea at bounding box center [363, 714] width 522 height 36
paste textarea "**********"
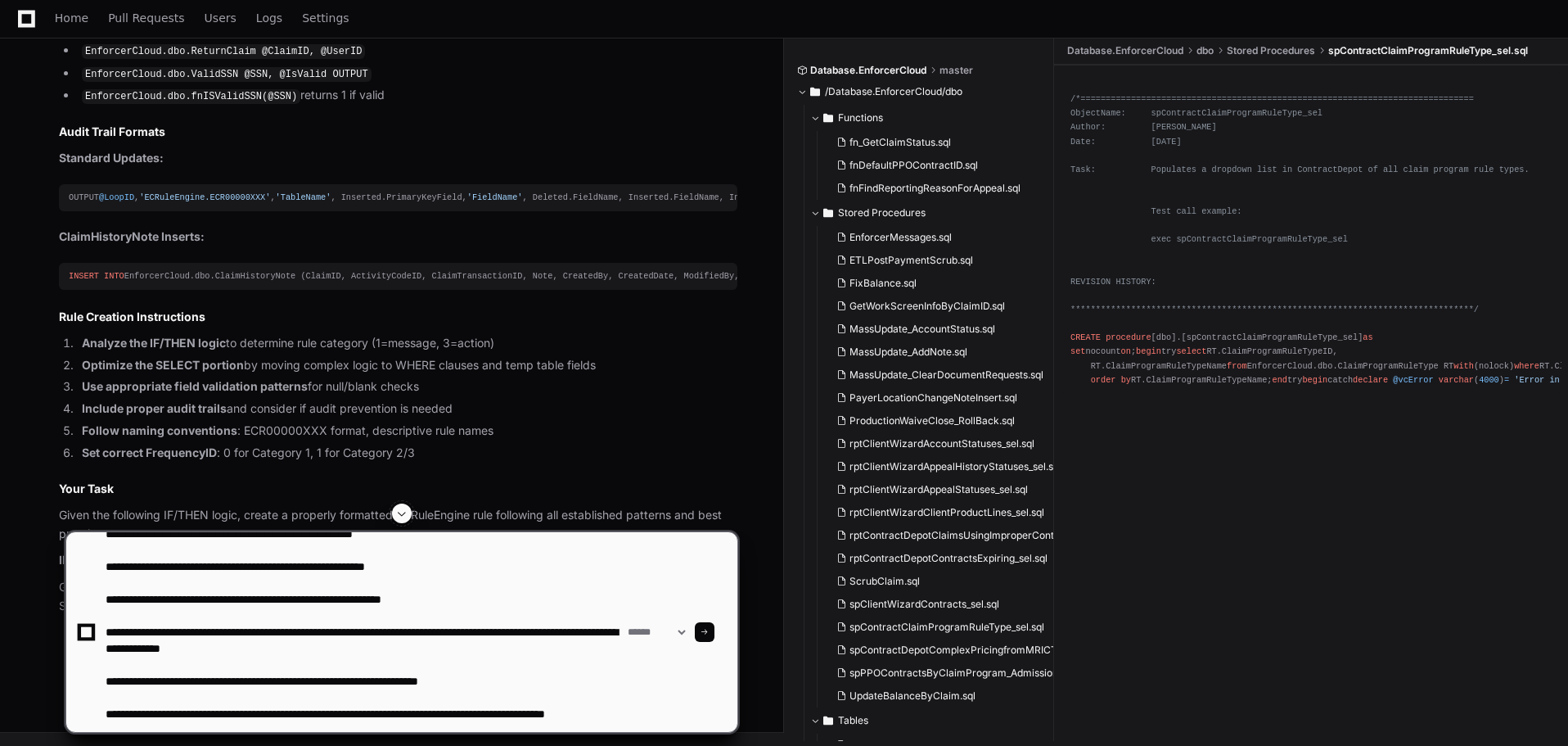
type textarea "**********"
click at [709, 632] on span at bounding box center [705, 632] width 8 height 8
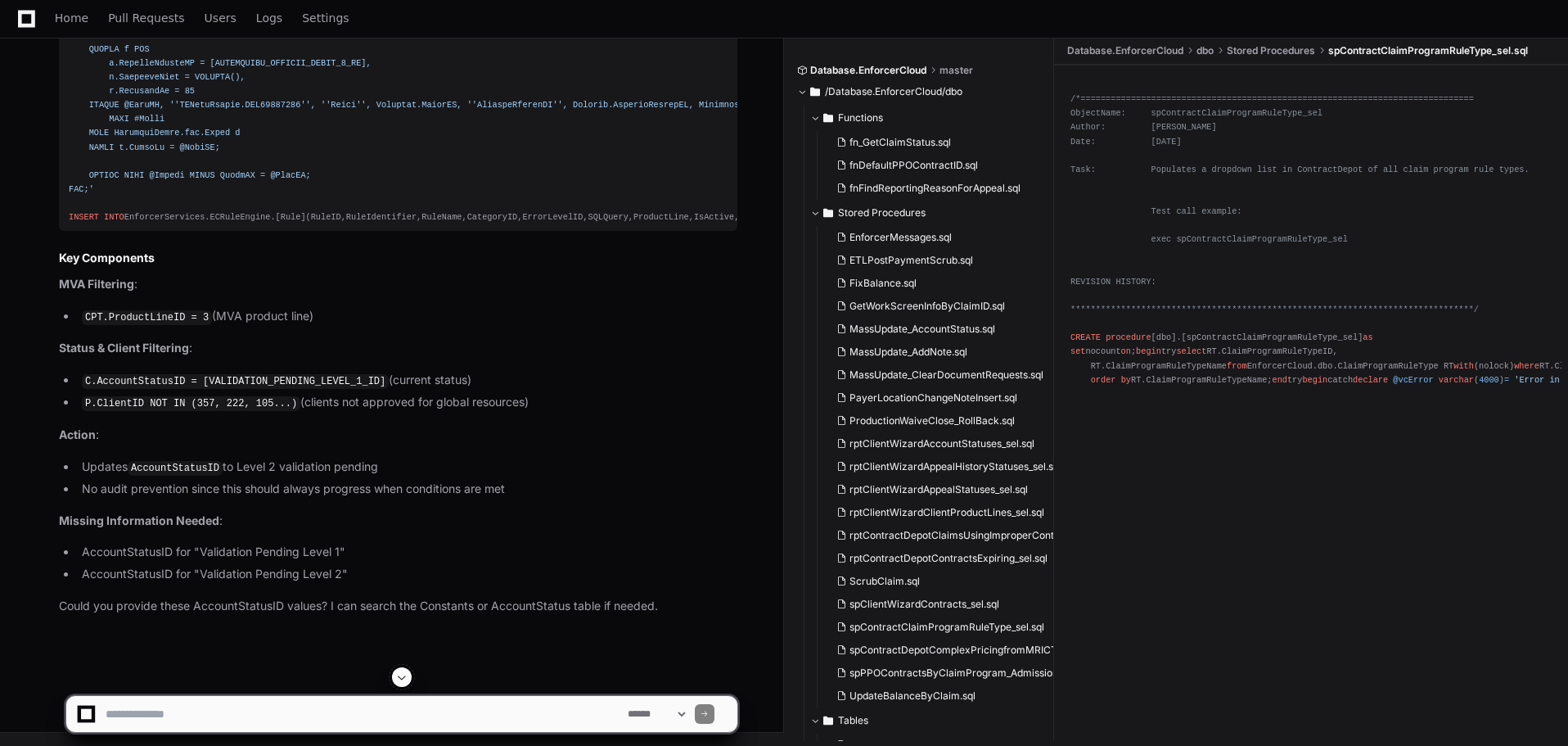
scroll to position [73576, 0]
click at [291, 718] on textarea at bounding box center [363, 714] width 522 height 36
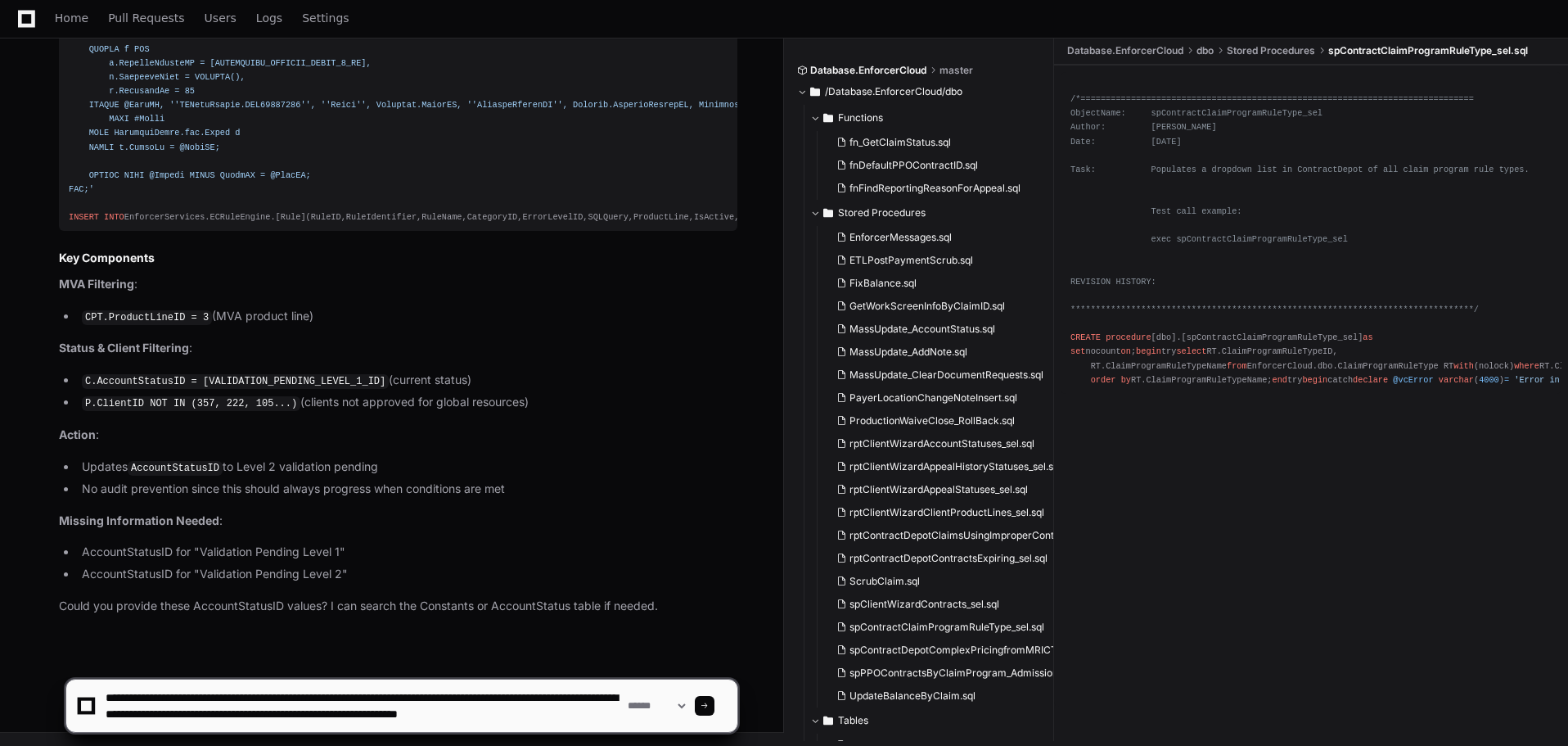
scroll to position [5, 0]
type textarea "**********"
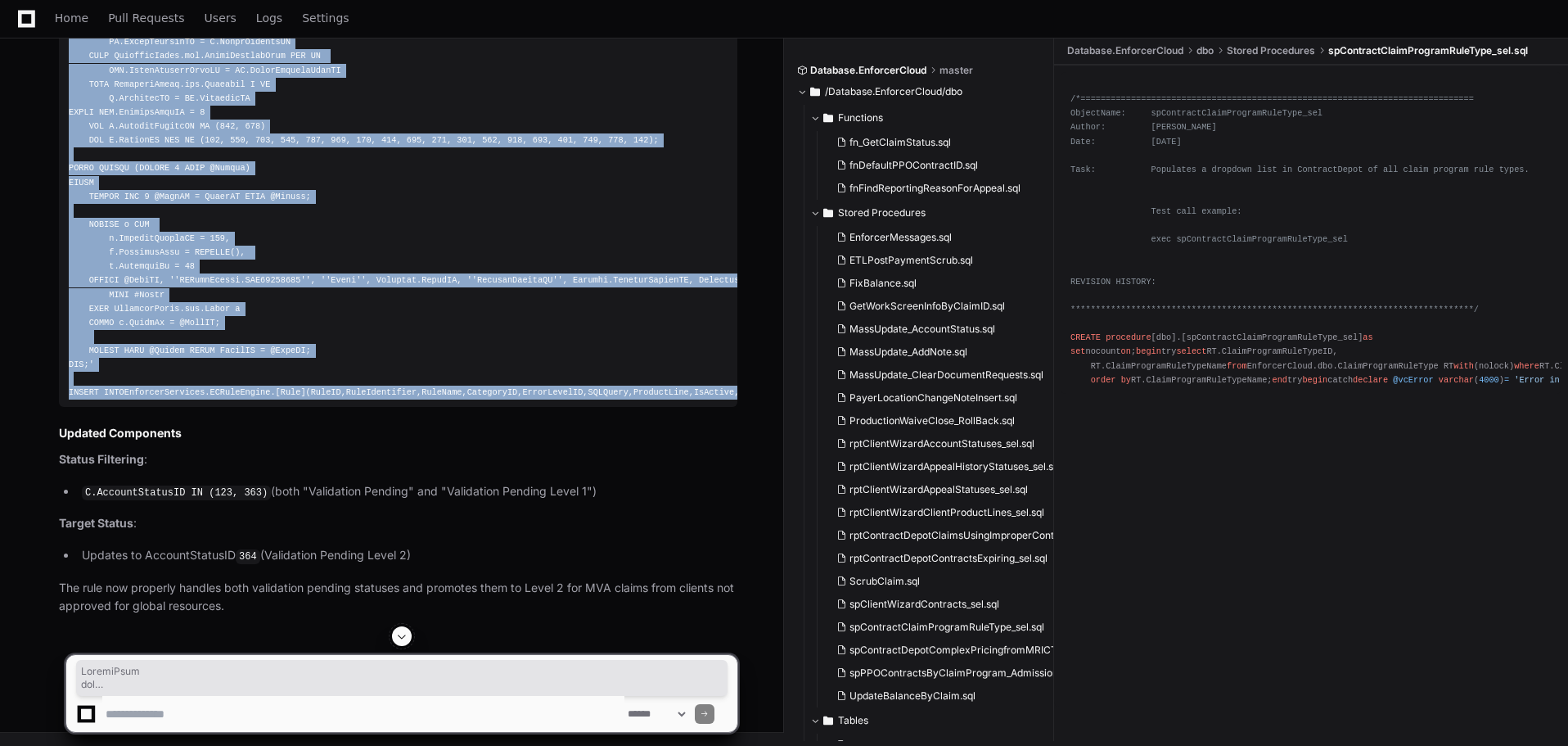
scroll to position [73900, 0]
drag, startPoint x: 529, startPoint y: 476, endPoint x: 46, endPoint y: 535, distance: 486.6
click at [45, 536] on div "Thinking The user provided the missing AccountStatusID values: - Validation Pen…" at bounding box center [382, 243] width 711 height 746
copy div "----- NEW: MVA Validation Pending Level Promotion ----- SET @SQLQuery = 'DECLAR…"
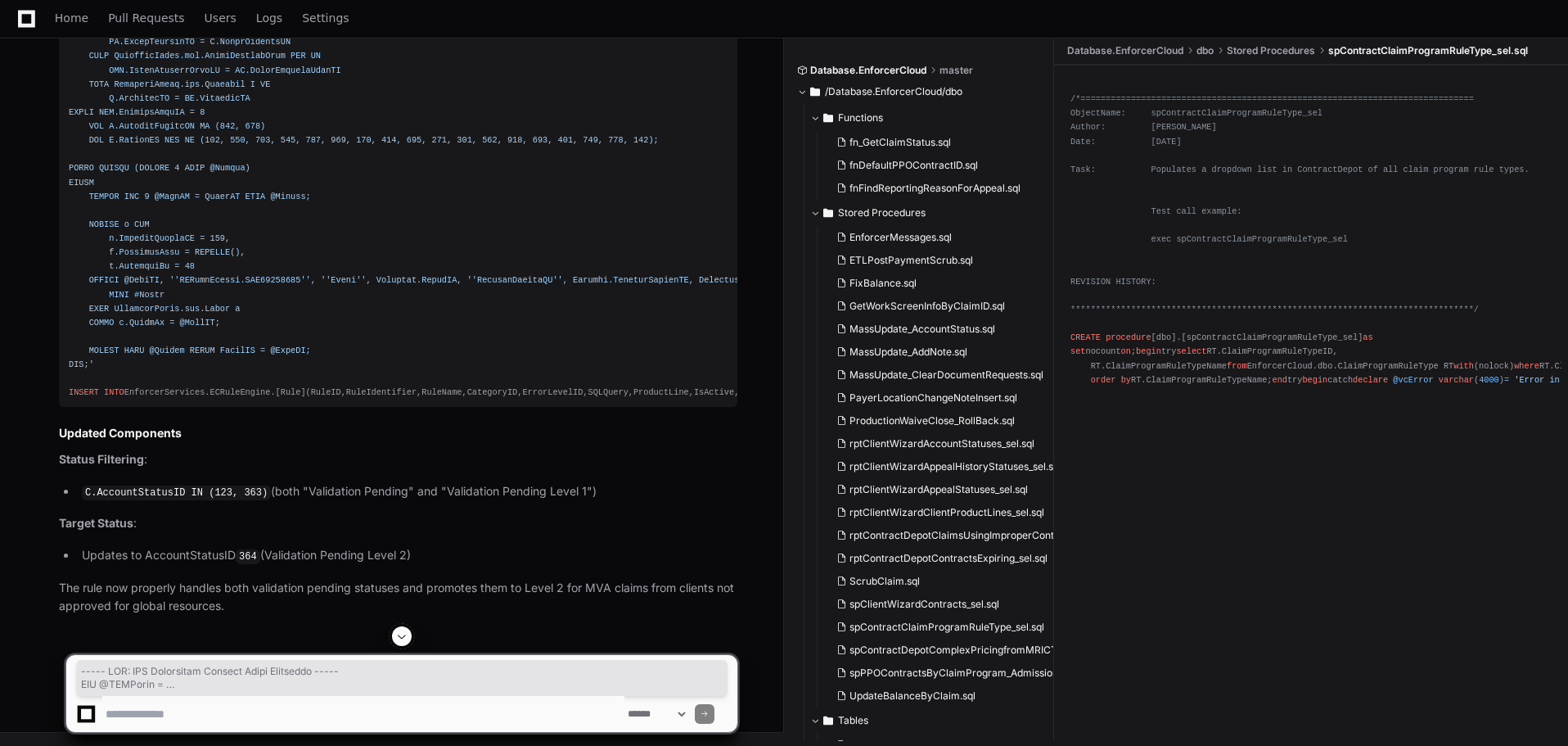
click at [379, 713] on textarea at bounding box center [363, 714] width 522 height 36
click at [496, 456] on div "PlayerZero now Thinking The user provided the missing AccountStatusID values: -…" at bounding box center [382, 228] width 711 height 830
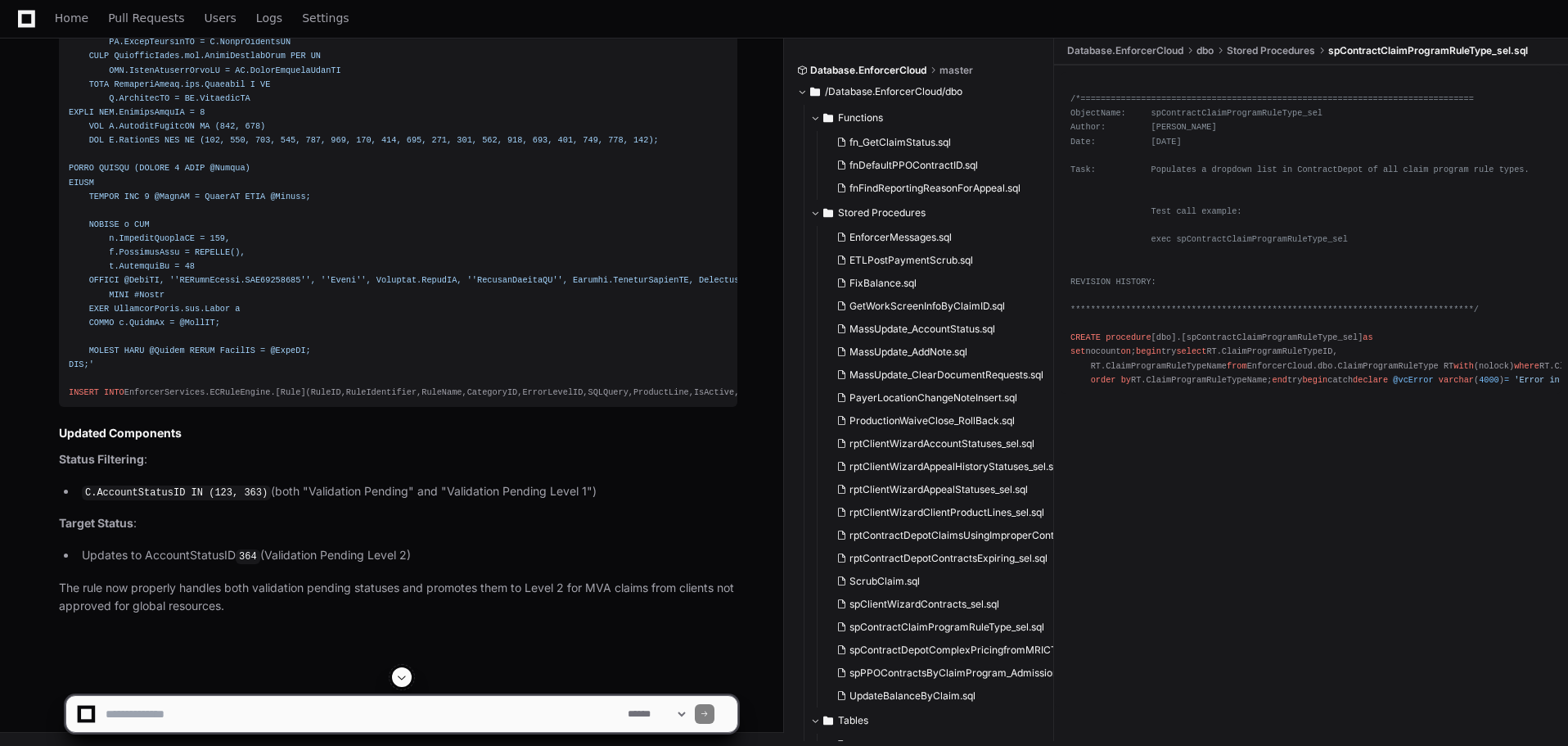
click at [309, 716] on textarea at bounding box center [363, 714] width 522 height 36
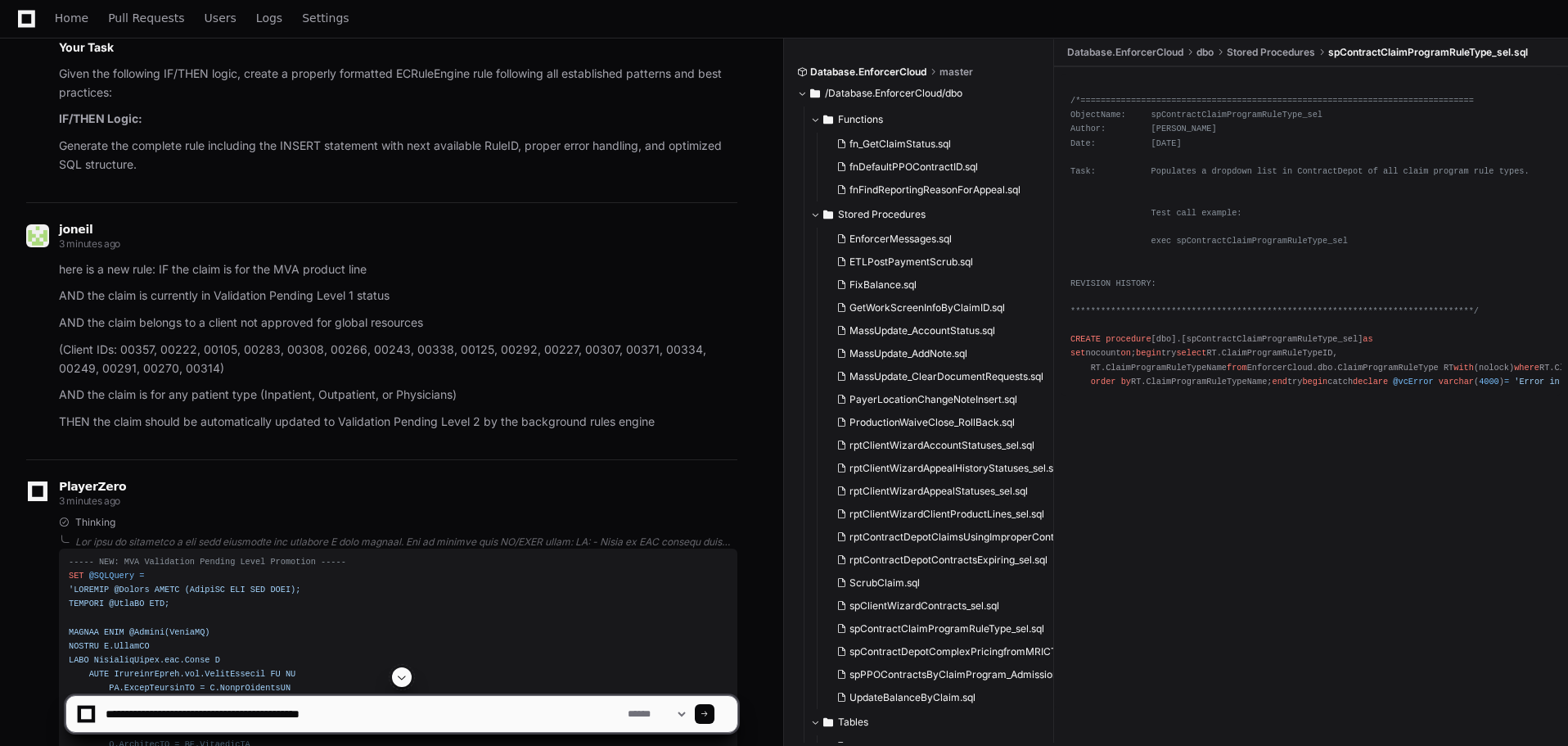
scroll to position [69534, 0]
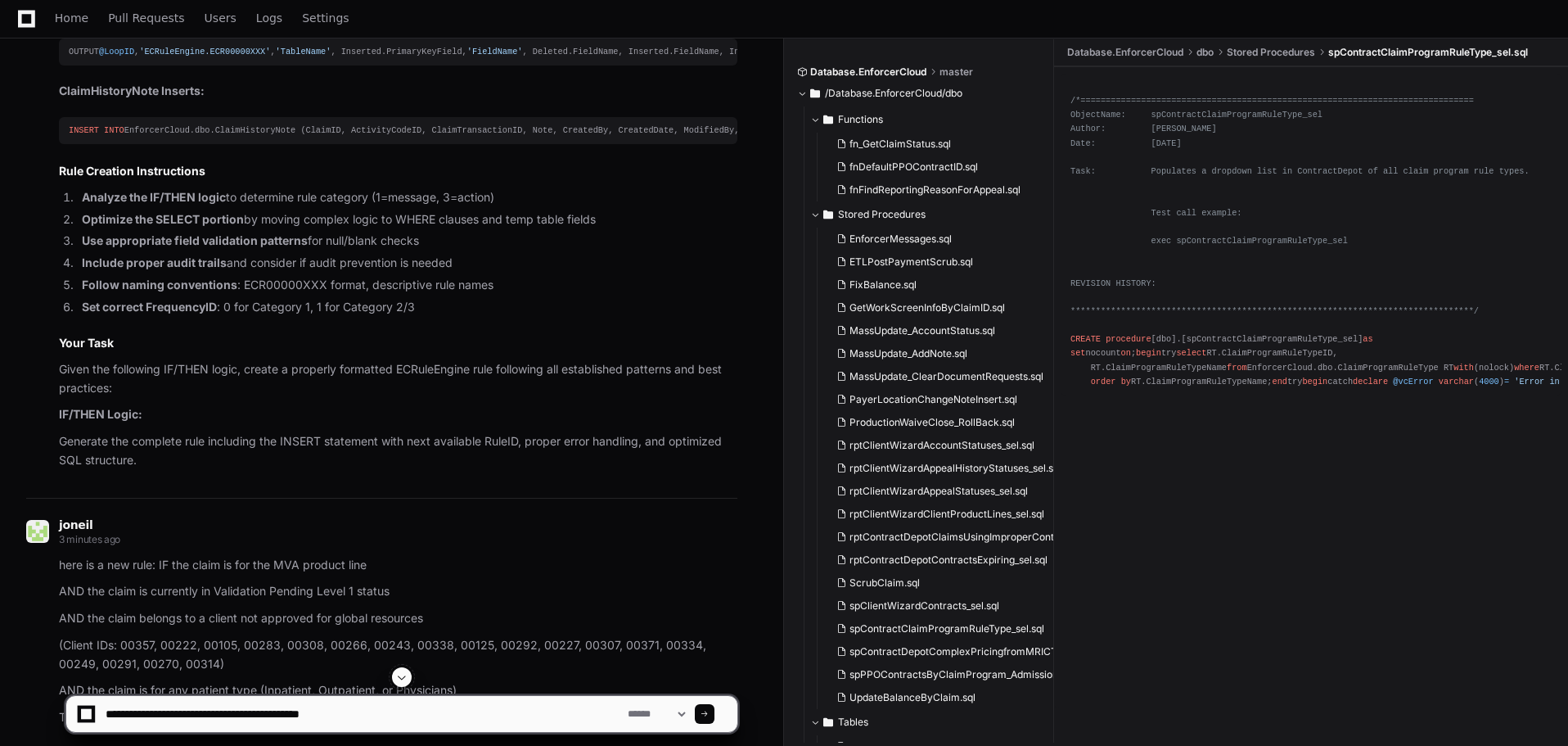
drag, startPoint x: 366, startPoint y: 718, endPoint x: 91, endPoint y: 723, distance: 275.0
click at [91, 723] on div "**********" at bounding box center [401, 714] width 651 height 36
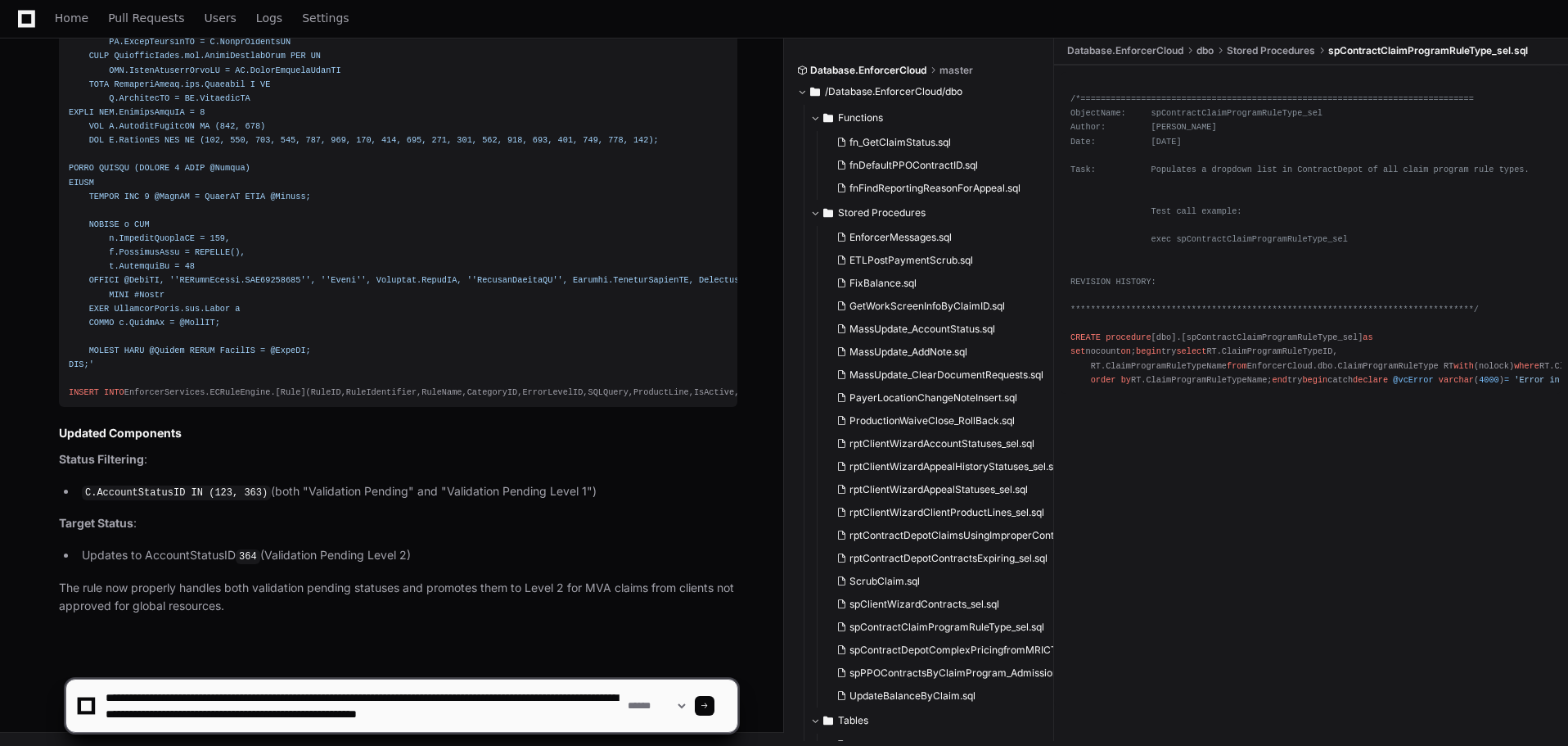
scroll to position [5, 0]
type textarea "**********"
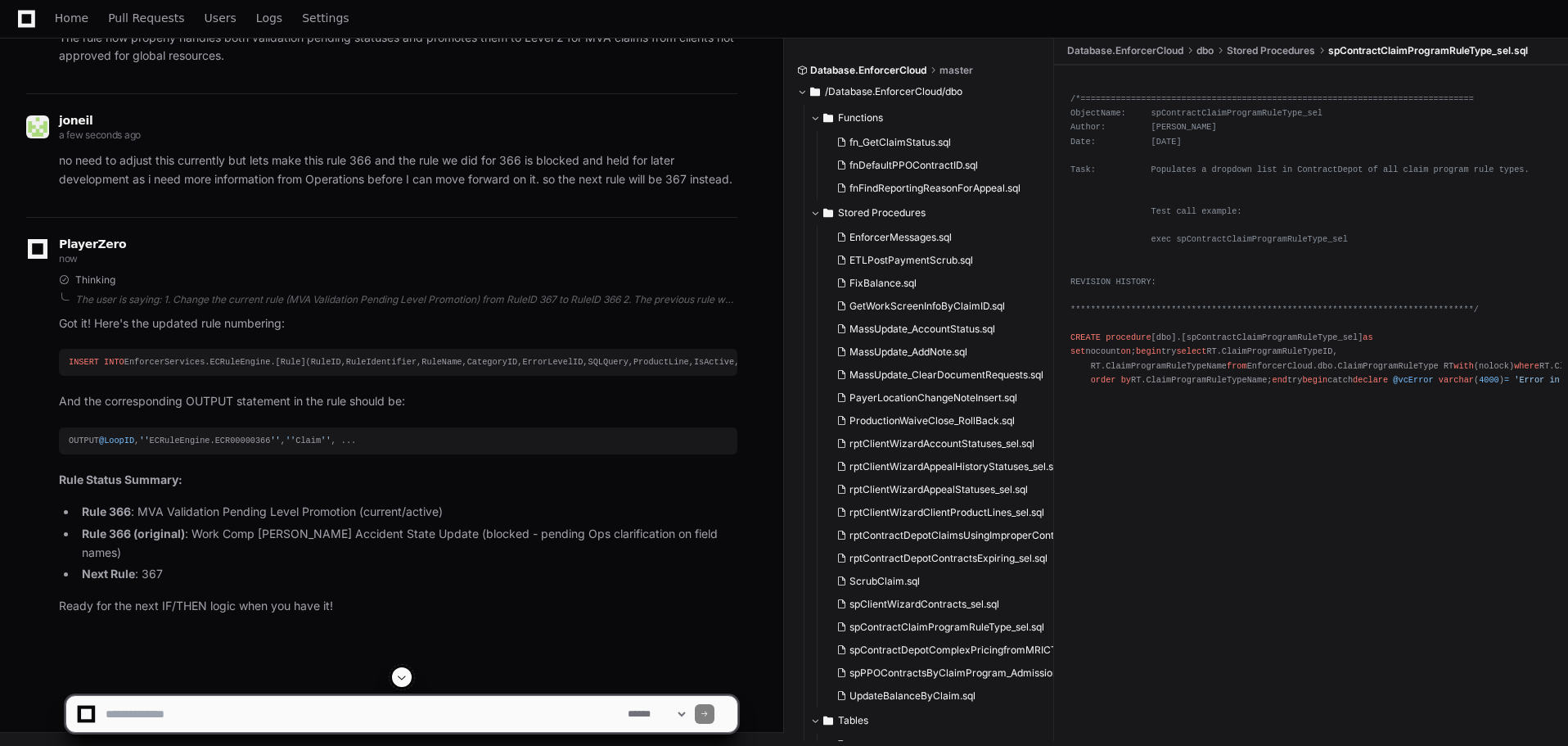
scroll to position [75087, 0]
click at [143, 723] on textarea at bounding box center [363, 714] width 522 height 36
type textarea "*"
click at [254, 710] on textarea at bounding box center [363, 714] width 522 height 36
paste textarea "**********"
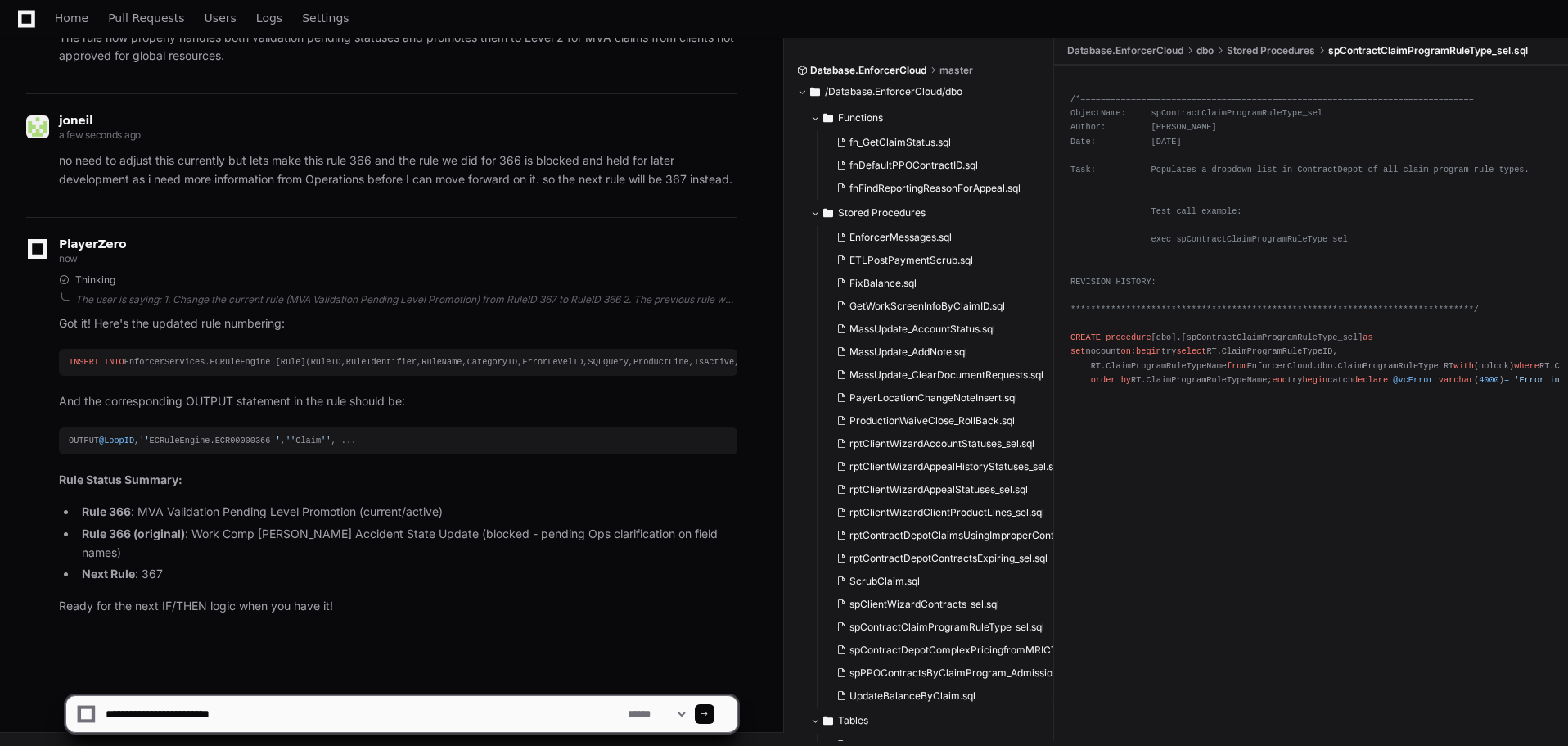
scroll to position [5, 0]
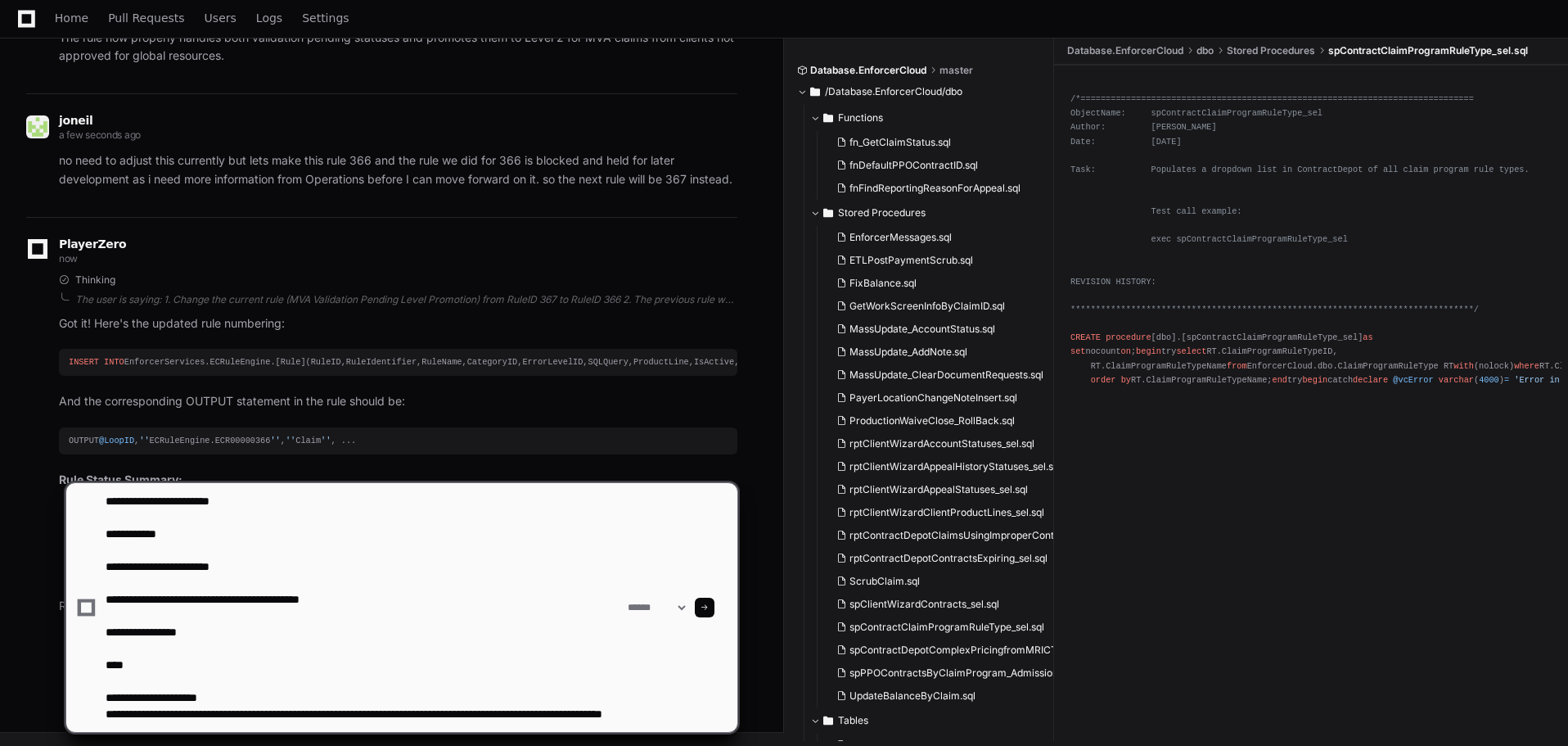
drag, startPoint x: 354, startPoint y: 601, endPoint x: 242, endPoint y: 599, distance: 112.0
click at [242, 599] on textarea at bounding box center [363, 608] width 522 height 249
click at [249, 597] on textarea at bounding box center [363, 608] width 522 height 249
click at [305, 600] on textarea at bounding box center [363, 608] width 522 height 249
drag, startPoint x: 339, startPoint y: 595, endPoint x: 247, endPoint y: 595, distance: 92.0
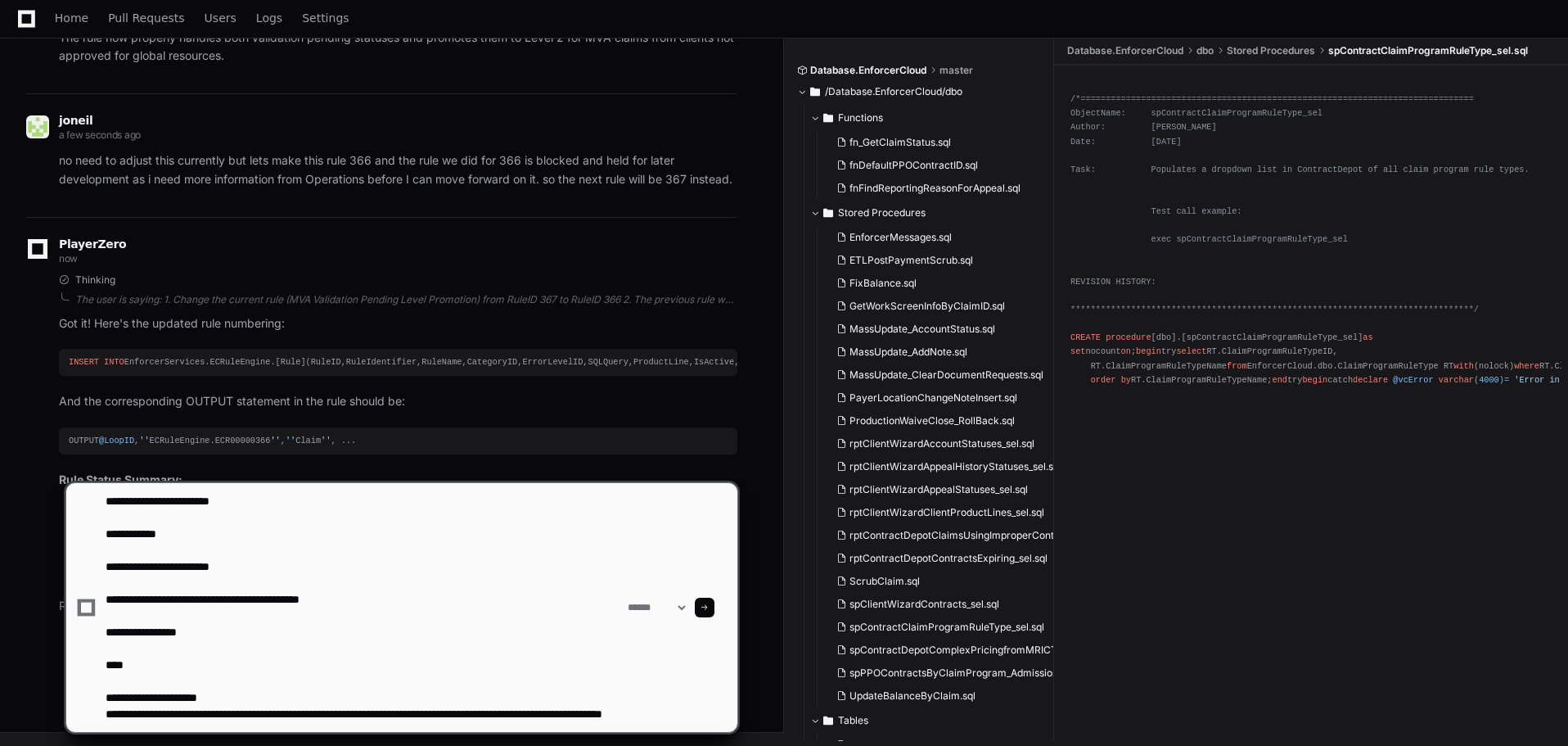
click at [247, 595] on textarea at bounding box center [363, 608] width 522 height 249
paste textarea "**********"
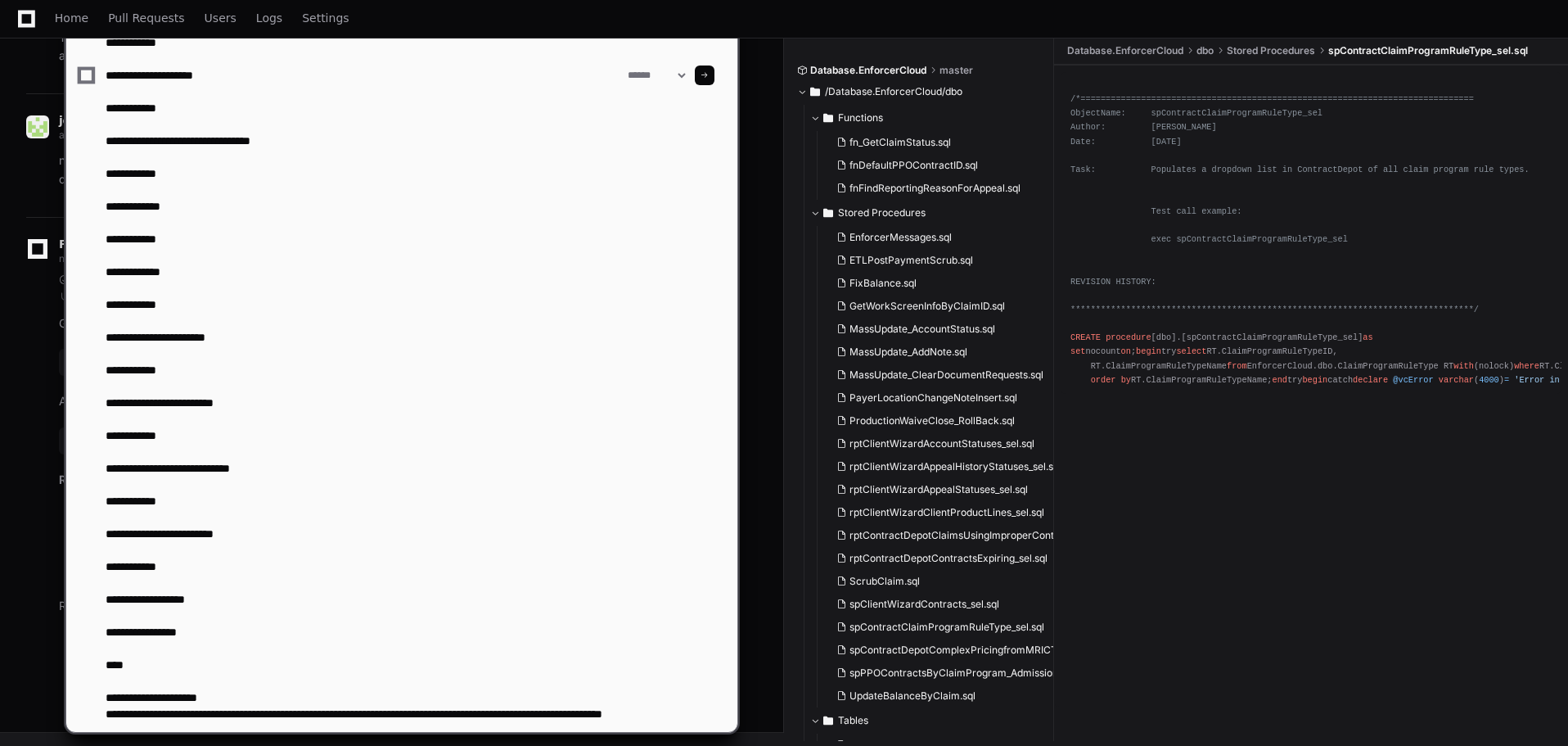
scroll to position [16, 0]
click at [271, 711] on textarea at bounding box center [363, 75] width 522 height 1313
click at [254, 718] on textarea at bounding box center [363, 75] width 522 height 1313
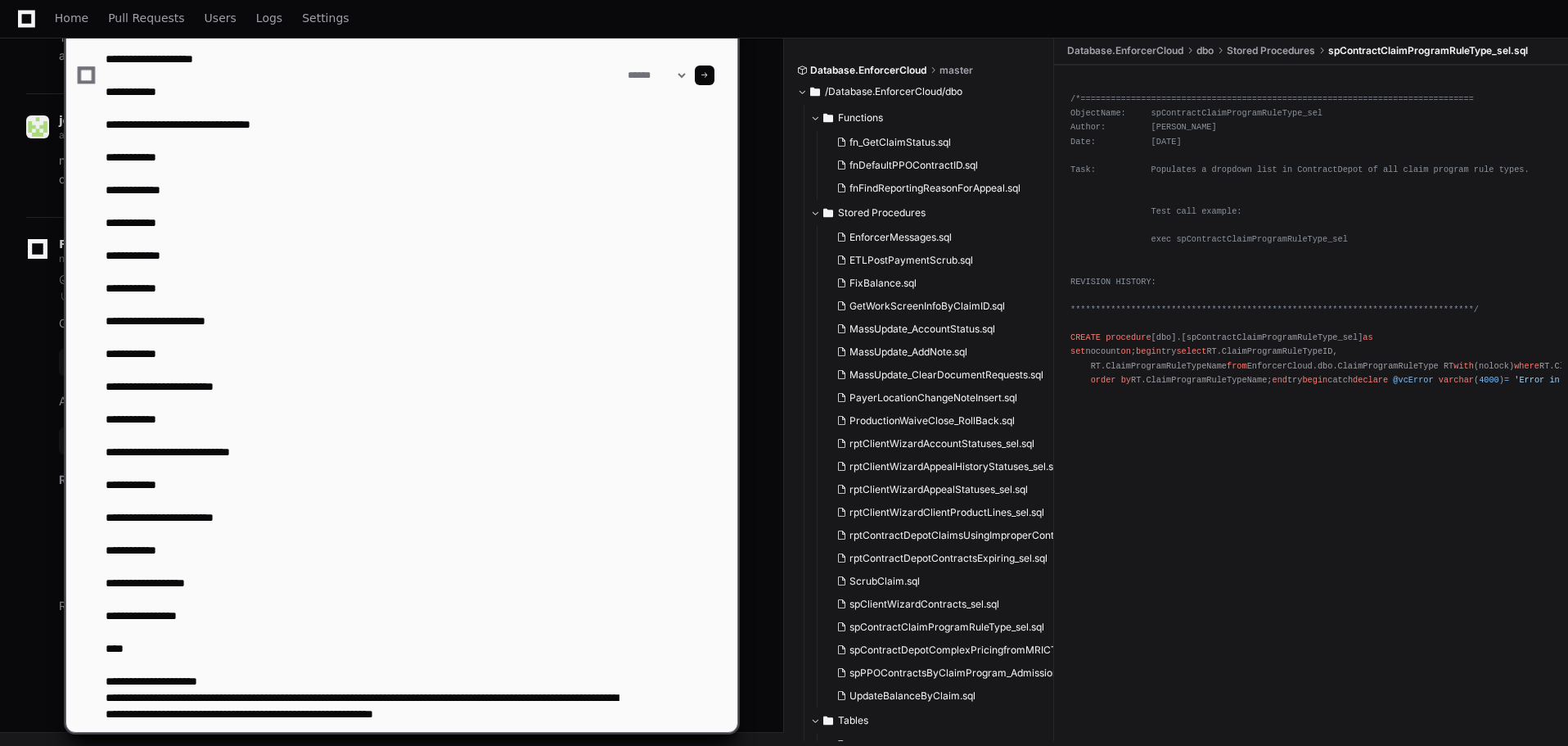
scroll to position [21, 0]
type textarea "**********"
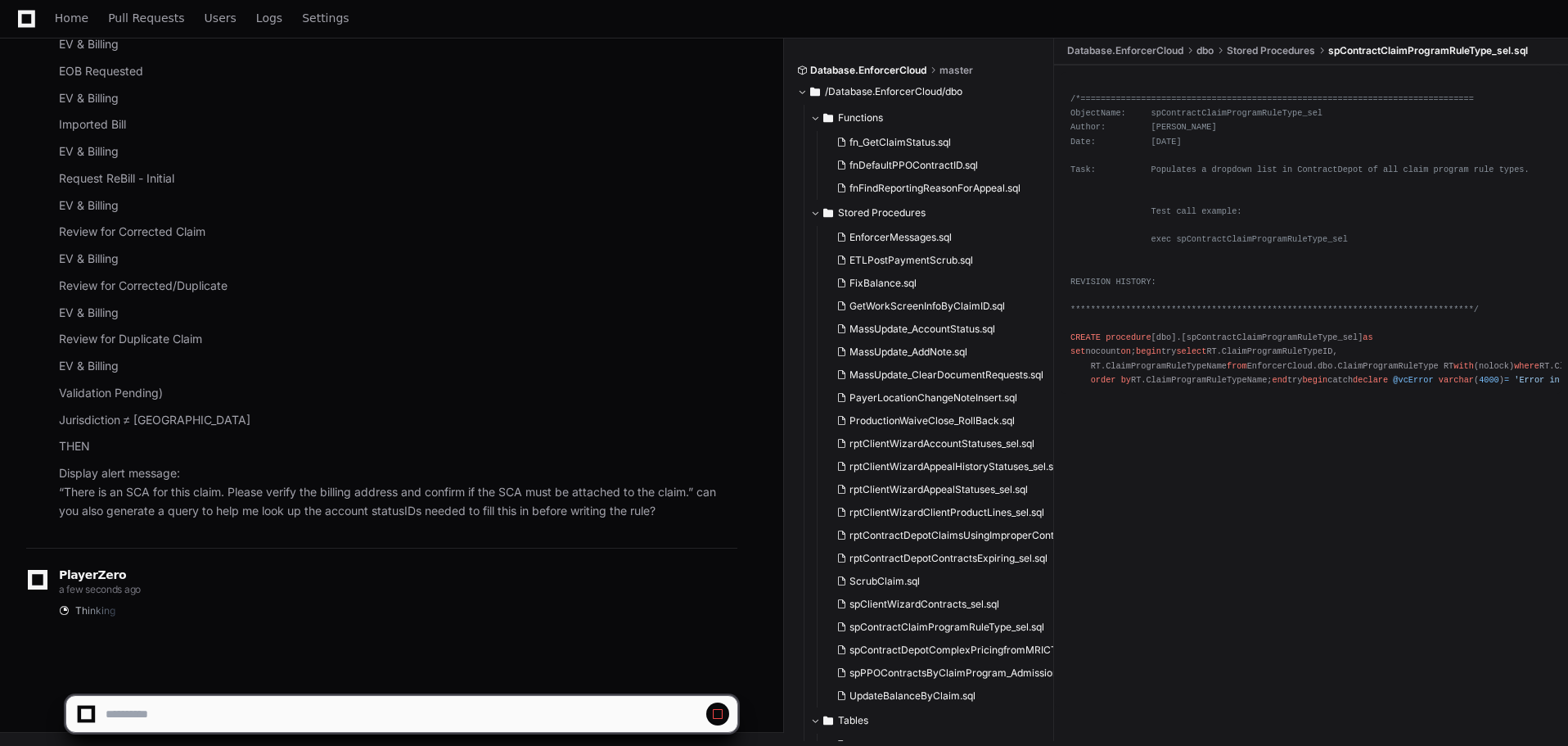
scroll to position [76362, 0]
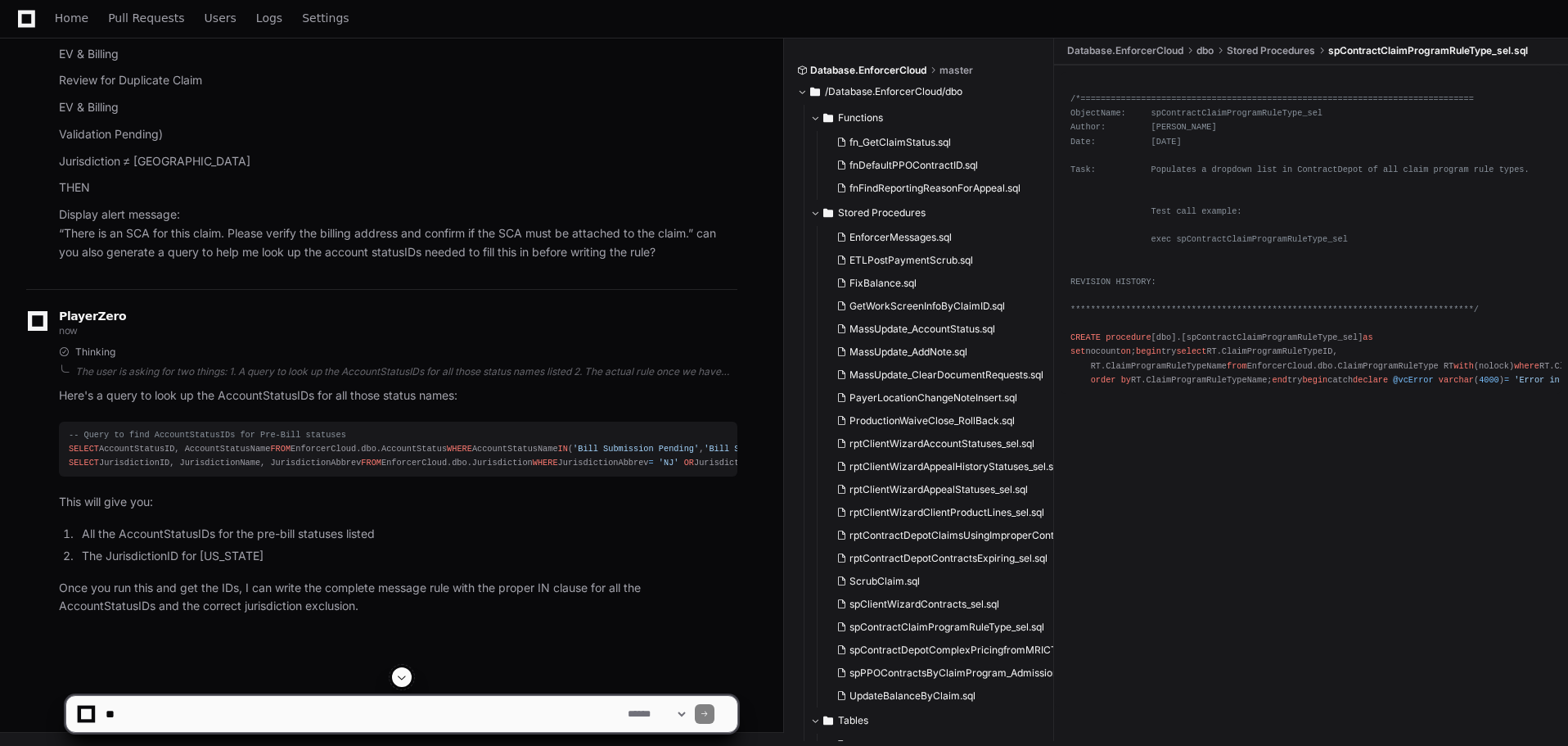
scroll to position [76821, 0]
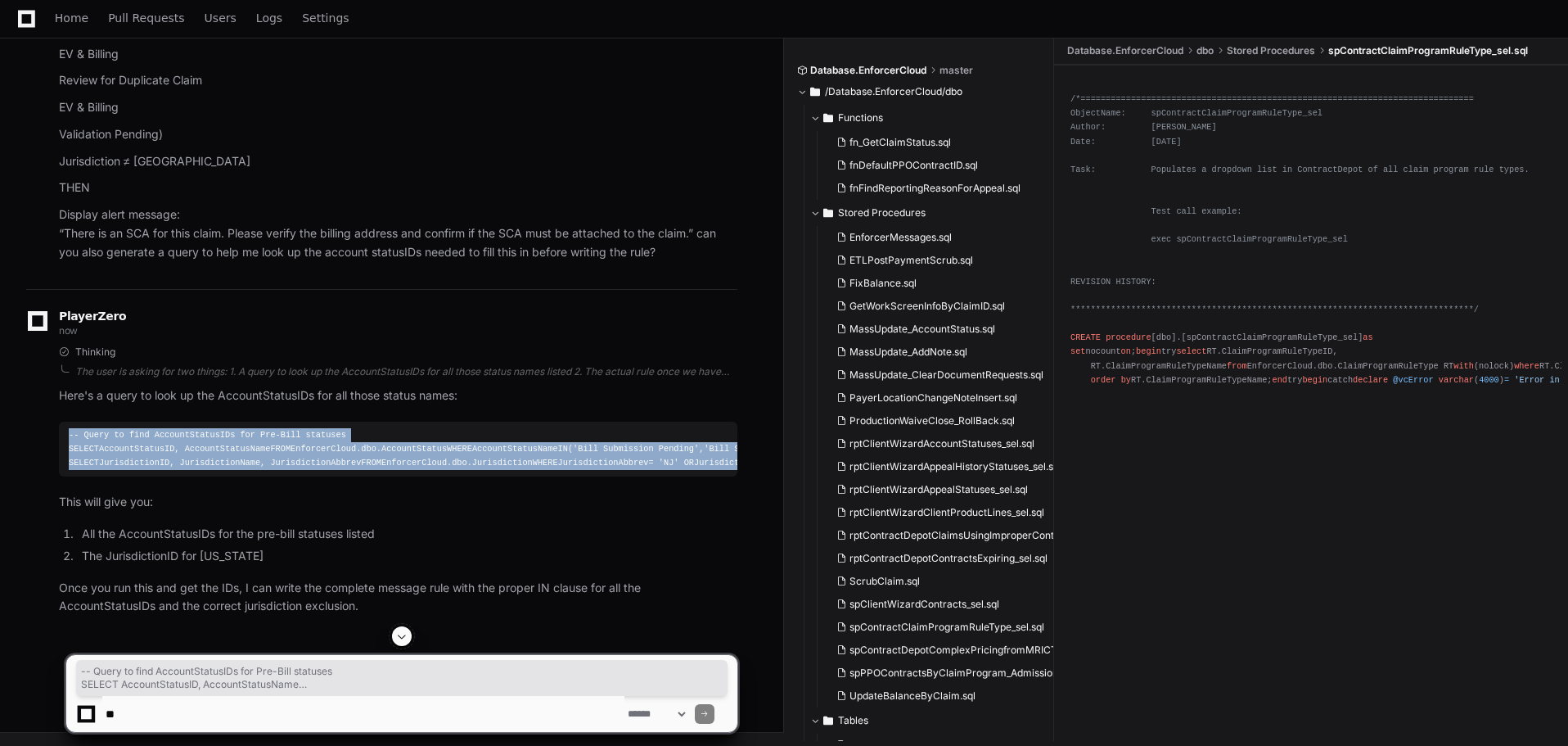
drag, startPoint x: 426, startPoint y: 615, endPoint x: 30, endPoint y: 235, distance: 548.8
click at [30, 346] on div "Thinking The user is asking for two things: 1. A query to look up the AccountSt…" at bounding box center [382, 481] width 711 height 270
copy div "-- Query to find AccountStatusIDs for Pre-Bill statuses SELECT AccountStatusID,…"
click at [350, 610] on p "Once you run this and get the IDs, I can write the complete message rule with t…" at bounding box center [398, 598] width 678 height 38
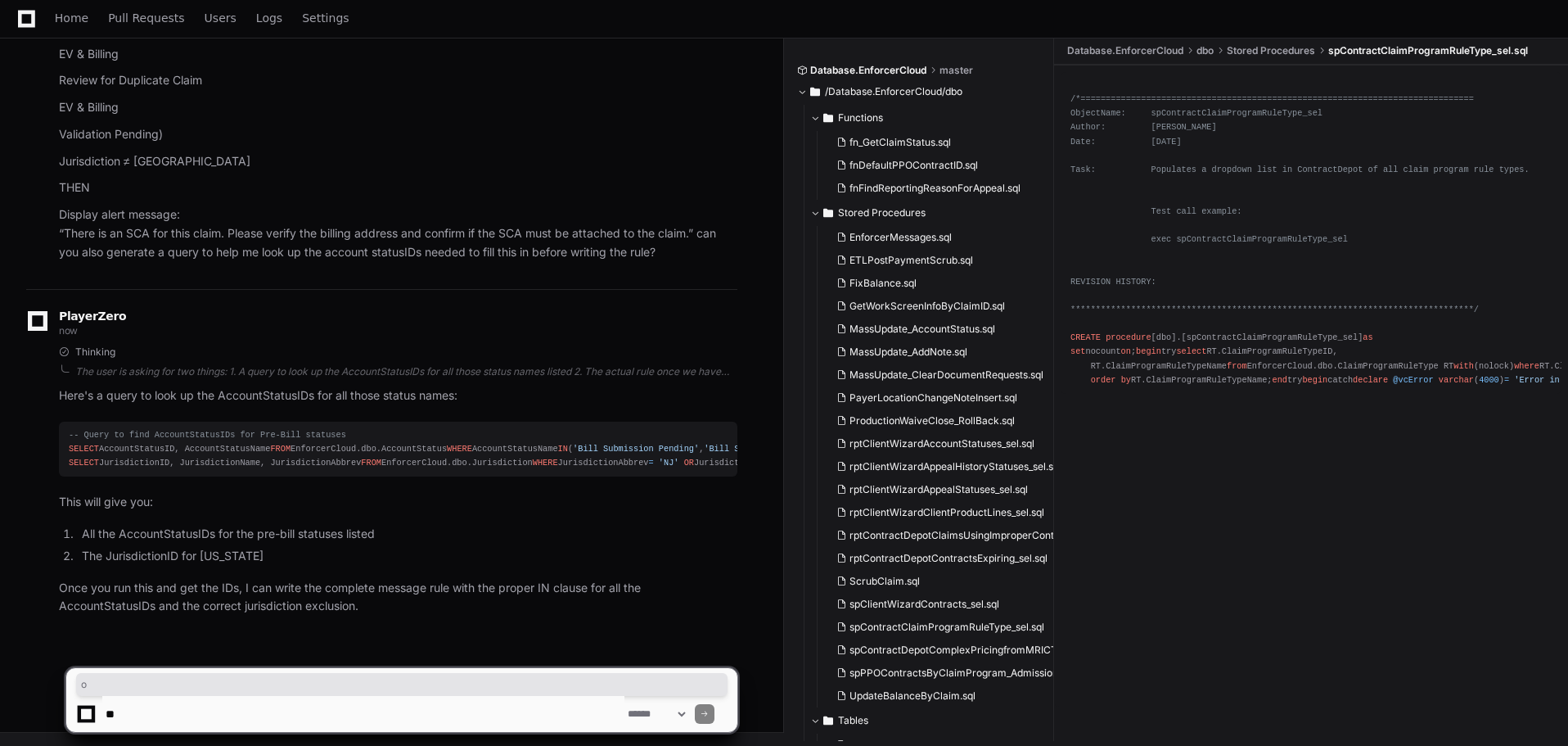
click at [271, 713] on textarea at bounding box center [363, 714] width 522 height 36
paste textarea "**********"
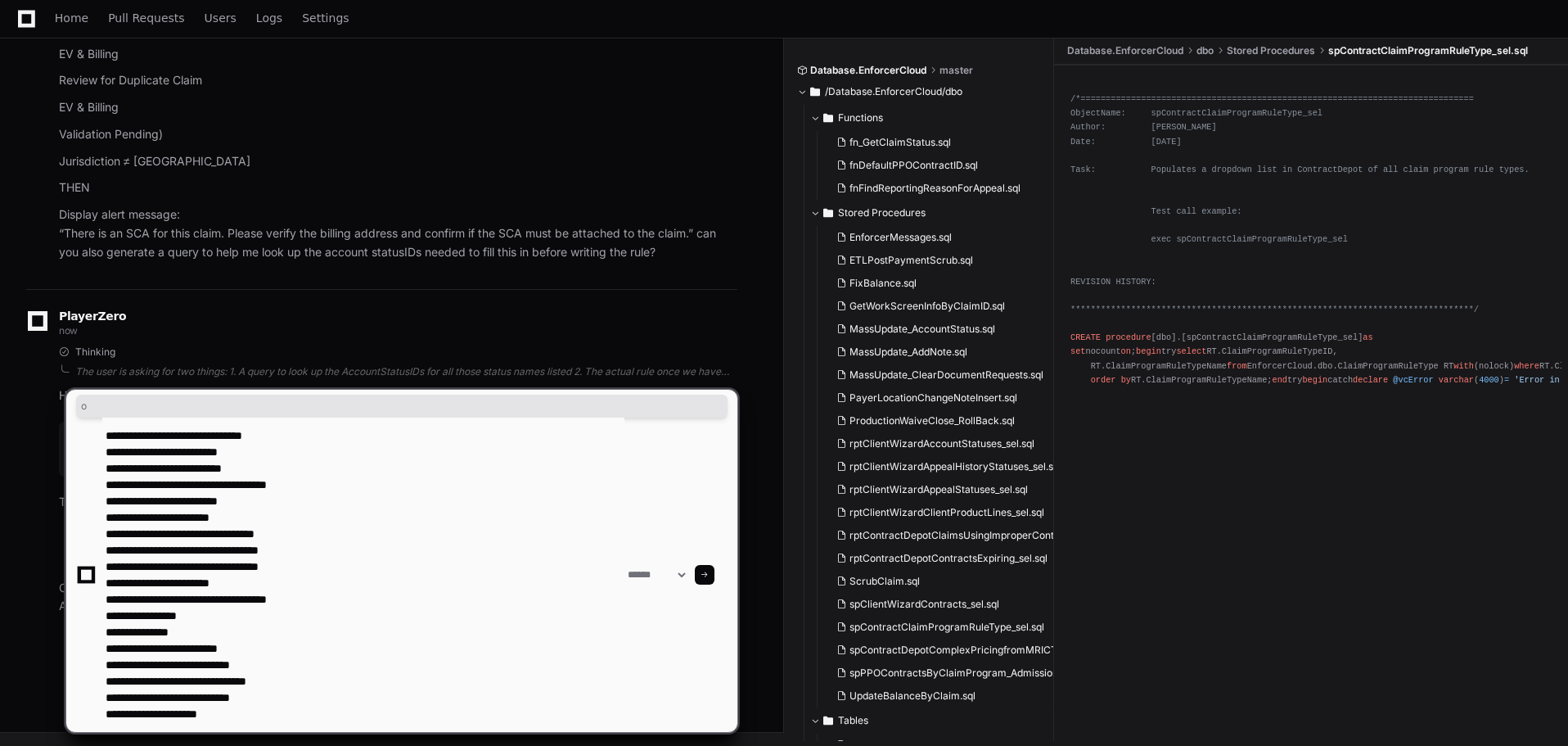
click at [294, 713] on textarea at bounding box center [363, 575] width 522 height 315
paste textarea "**********"
type textarea "**********"
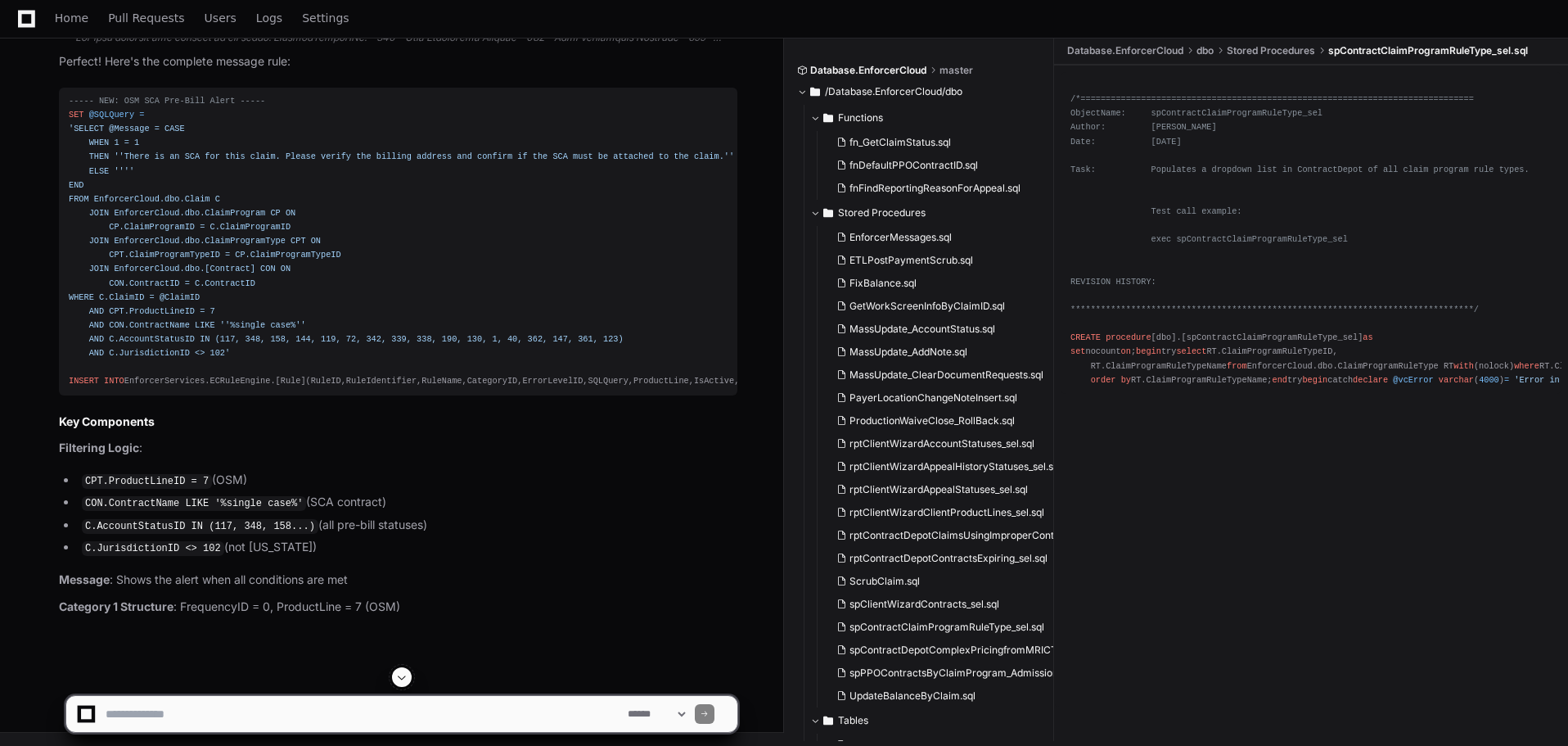
scroll to position [77903, 0]
click at [156, 713] on textarea at bounding box center [363, 714] width 522 height 36
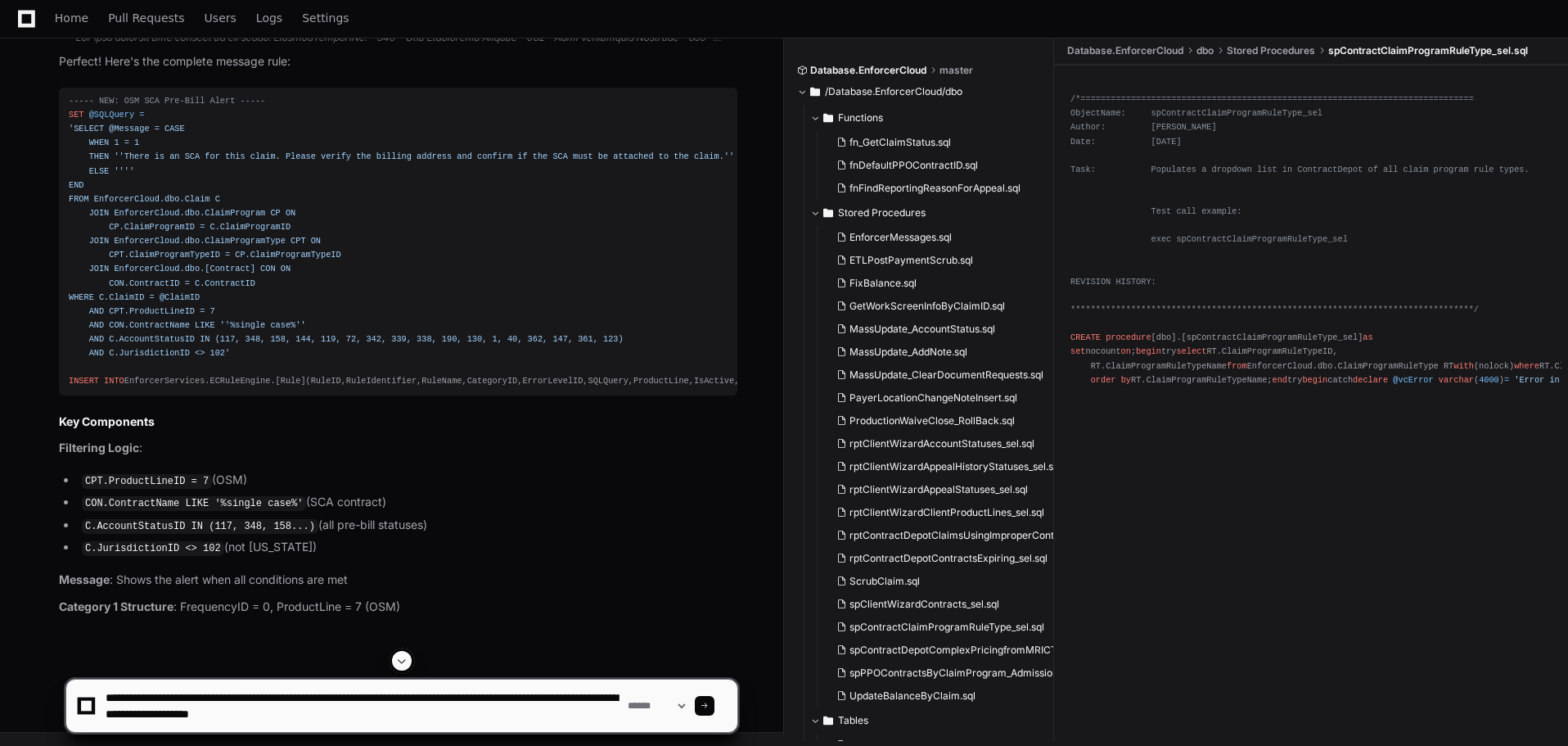
type textarea "**********"
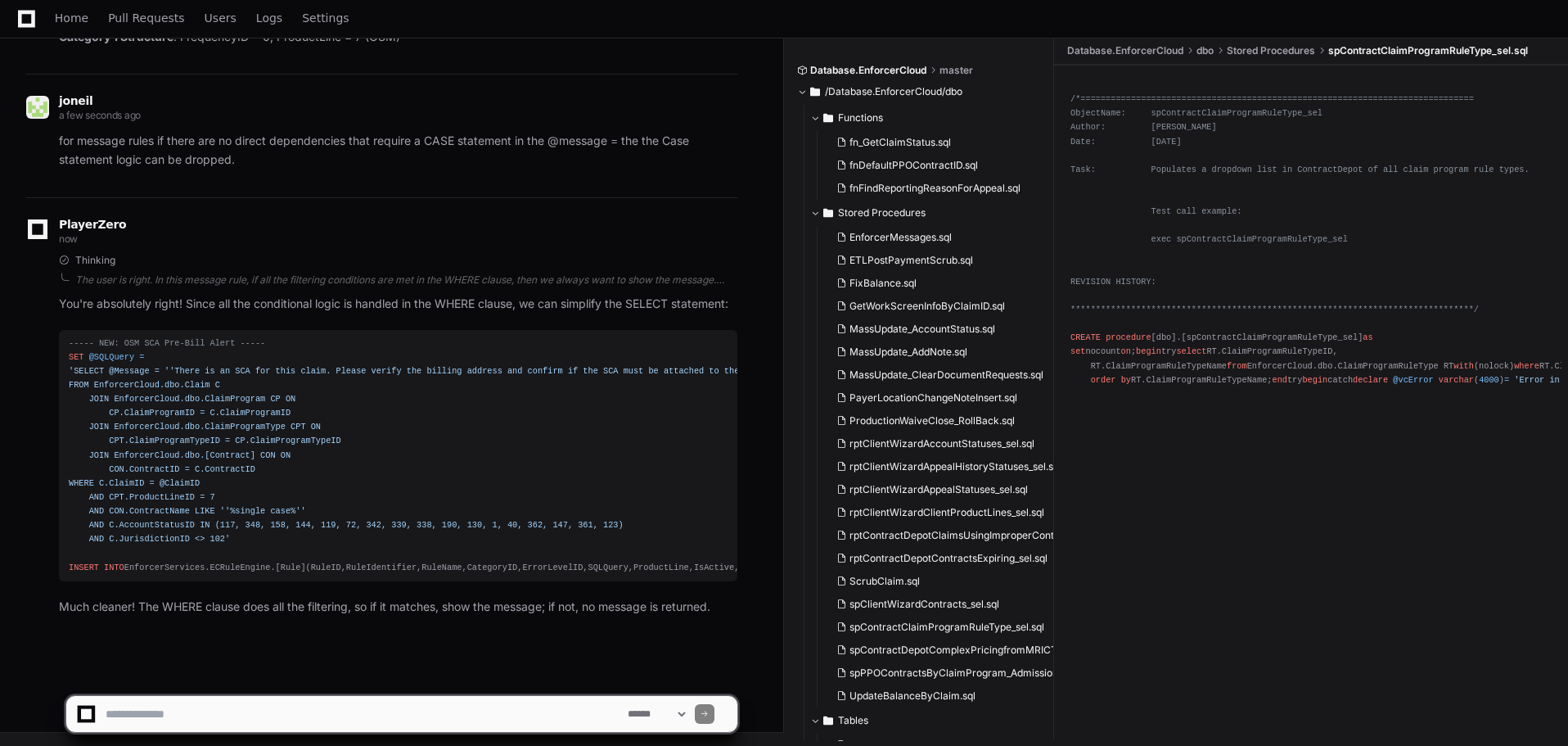
scroll to position [78732, 0]
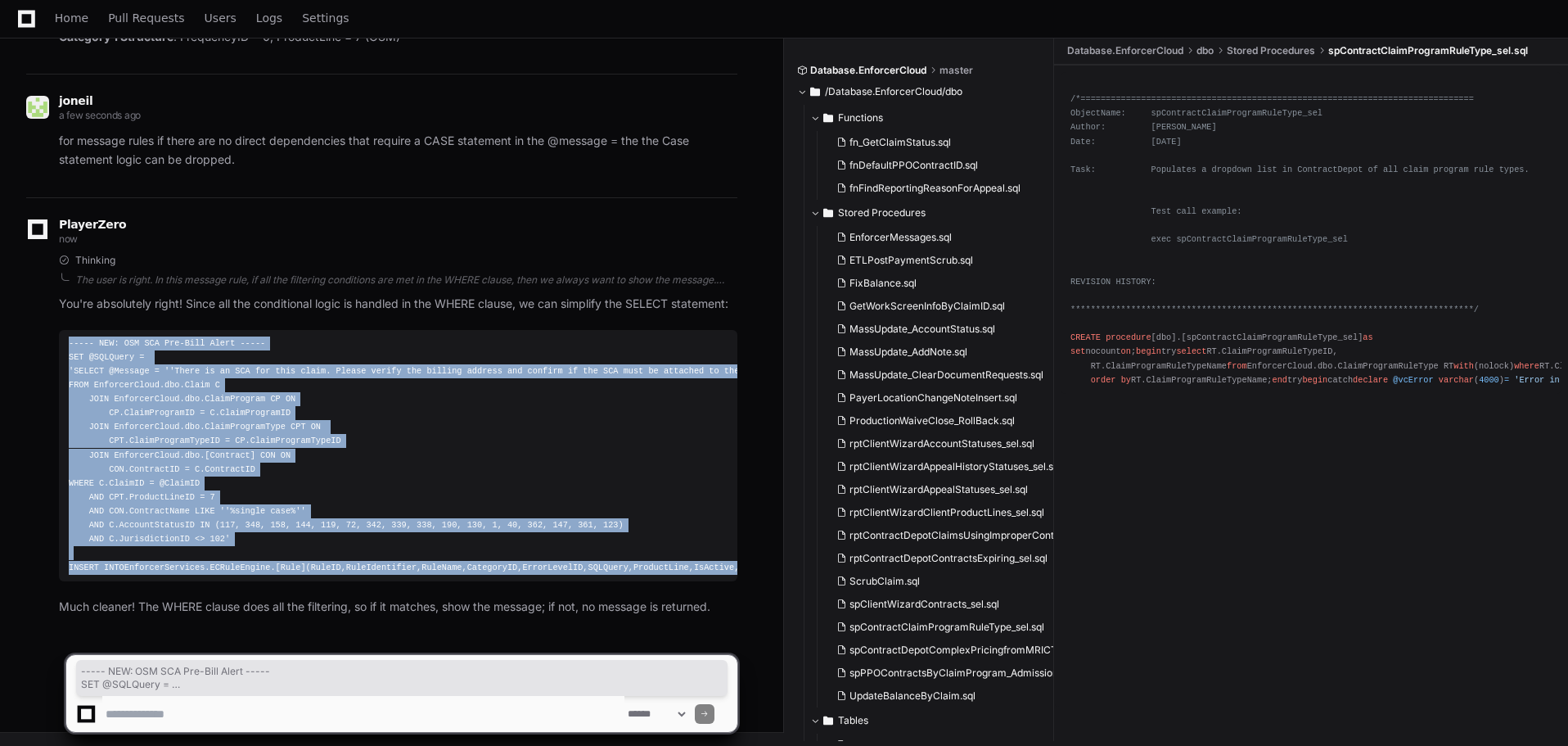
drag, startPoint x: 462, startPoint y: 569, endPoint x: 70, endPoint y: 332, distance: 458.1
click at [70, 337] on div "----- NEW: OSM SCA Pre-Bill Alert ----- SET @SQLQuery = 'SELECT @Message = ''Th…" at bounding box center [398, 455] width 658 height 238
copy div "----- NEW: OSM SCA Pre-Bill Alert ----- SET @SQLQuery = 'SELECT @Message = ''Th…"
